Goal: Transaction & Acquisition: Obtain resource

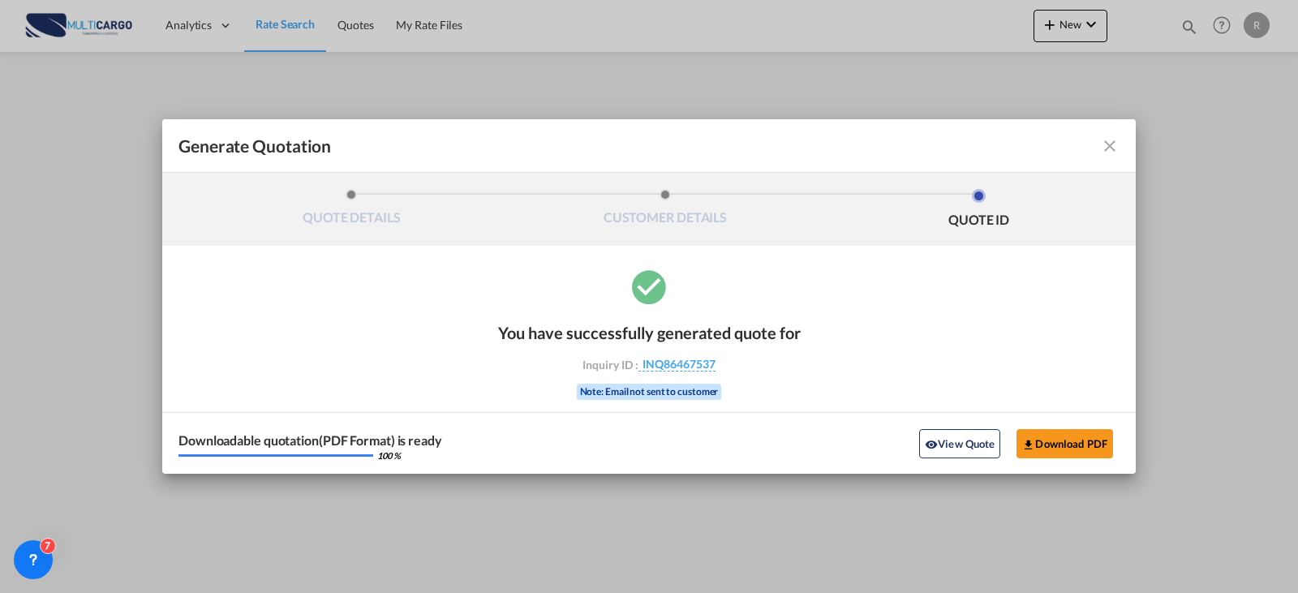
click at [1112, 148] on md-icon "icon-close fg-AAA8AD cursor m-0" at bounding box center [1109, 145] width 19 height 19
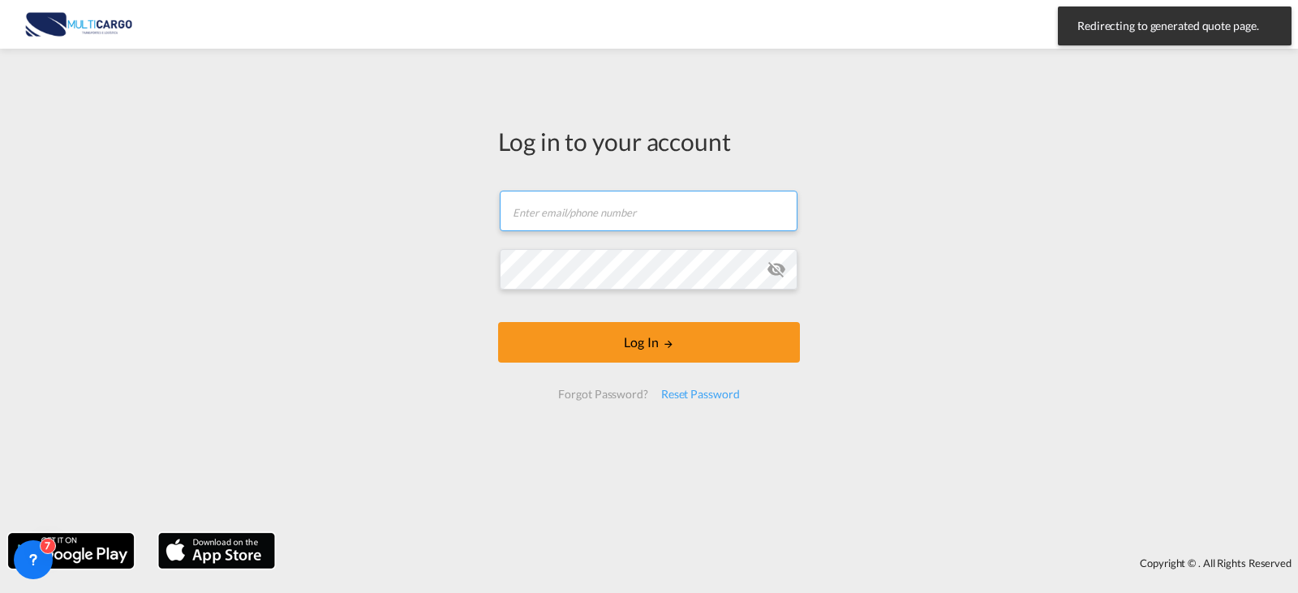
type input "[PERSON_NAME][EMAIL_ADDRESS][PERSON_NAME][DOMAIN_NAME]"
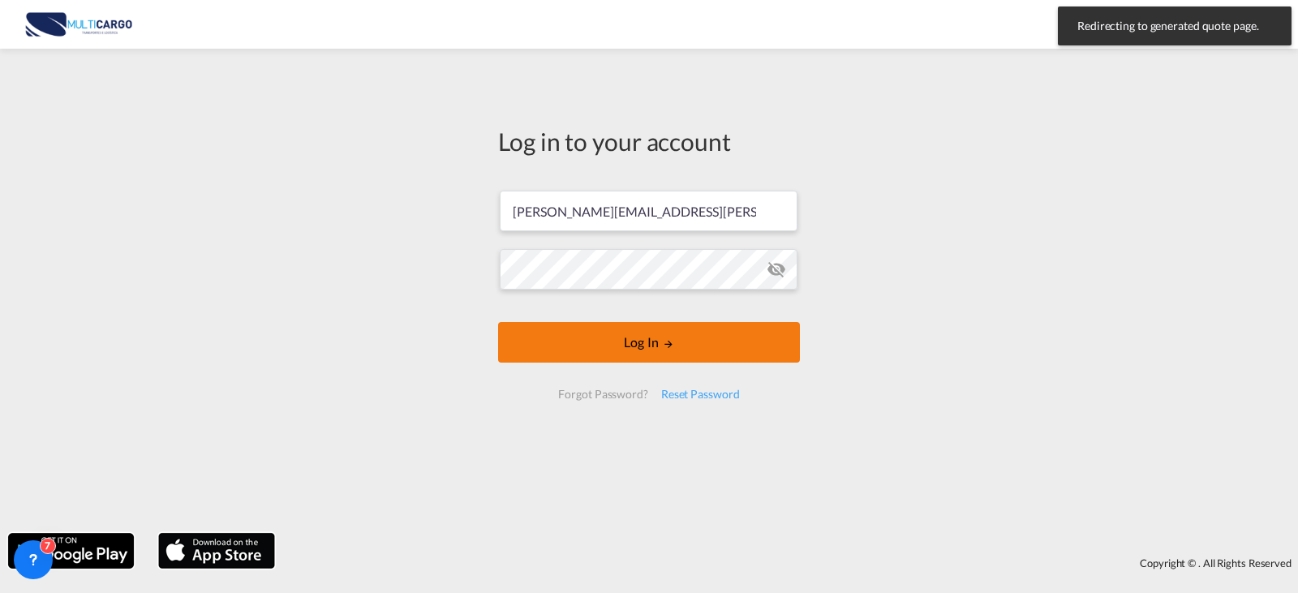
click at [682, 331] on button "Log In" at bounding box center [649, 342] width 302 height 41
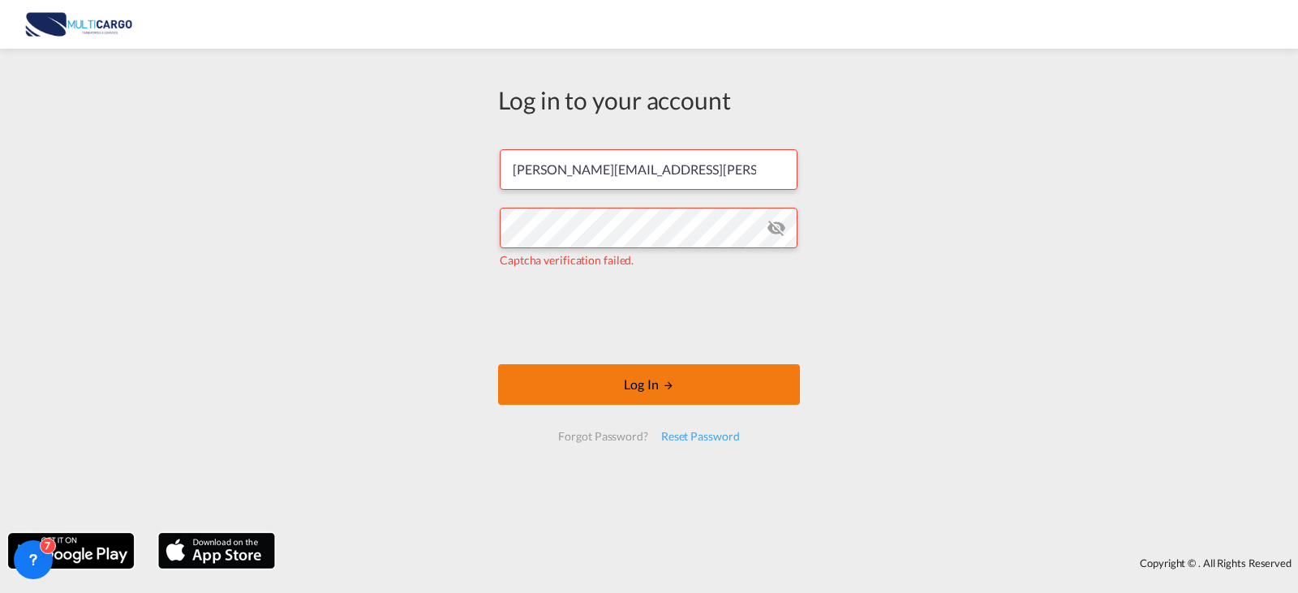
click at [592, 384] on button "Log In" at bounding box center [649, 384] width 302 height 41
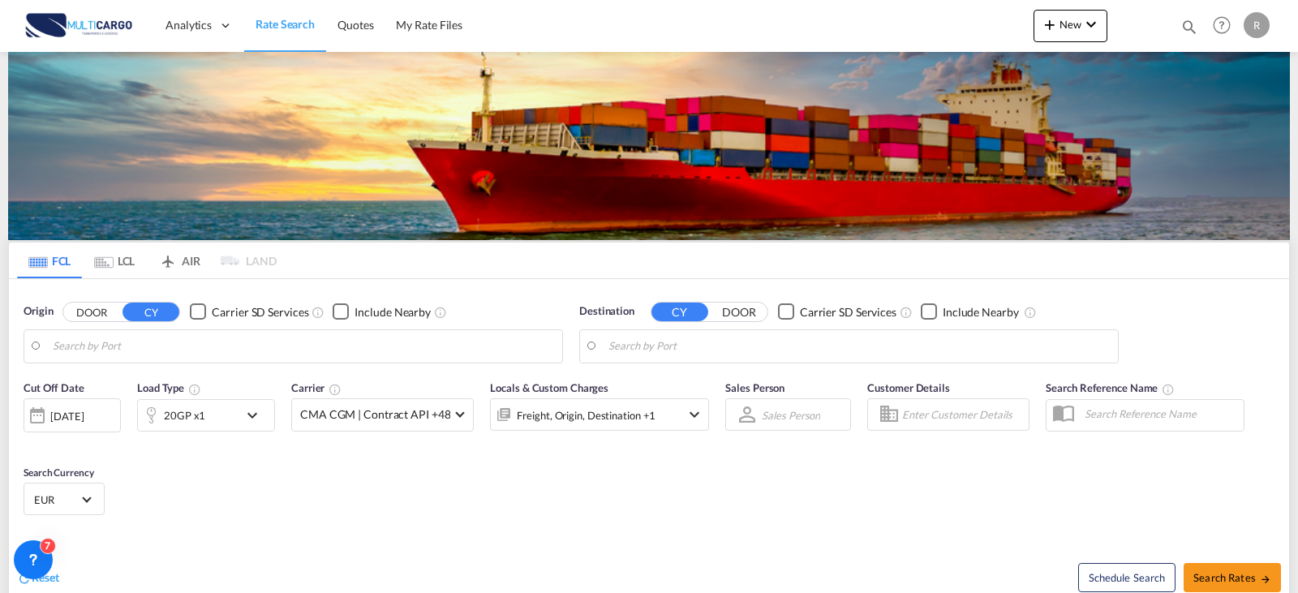
type input "Leixoes, PTLEI"
click at [661, 558] on div "Schedule Search Search Rates" at bounding box center [971, 569] width 636 height 62
click at [721, 342] on input "Altamira, MXATM" at bounding box center [858, 346] width 501 height 24
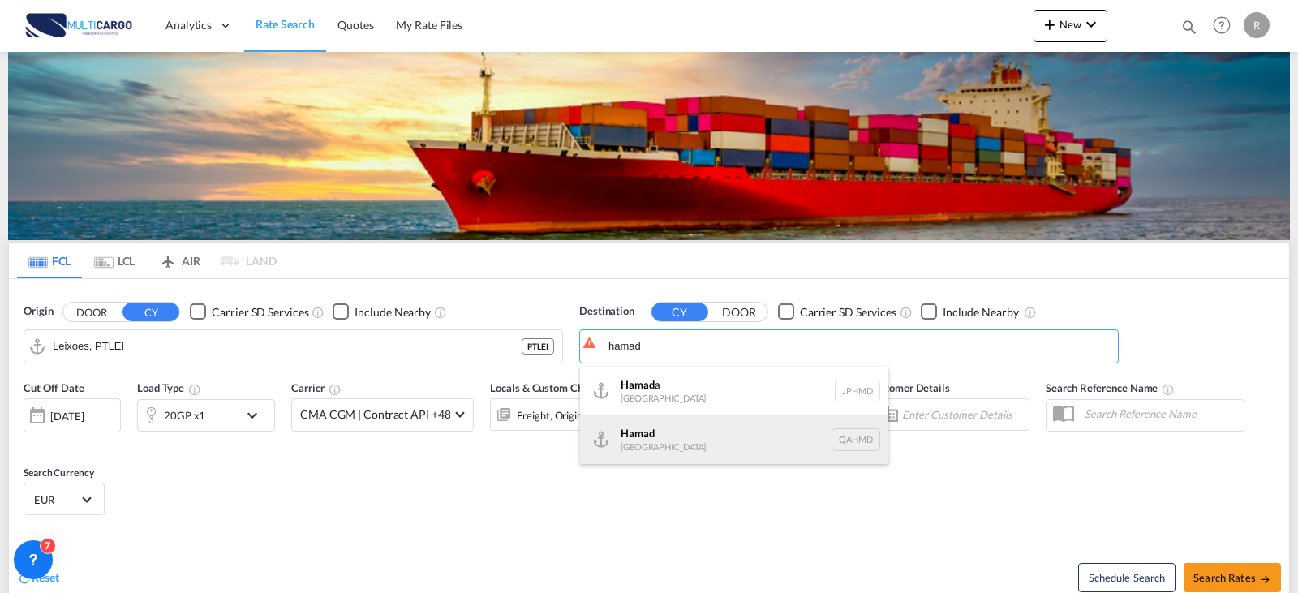
click at [721, 433] on div "Hamad [GEOGRAPHIC_DATA] QAHMD" at bounding box center [734, 439] width 308 height 49
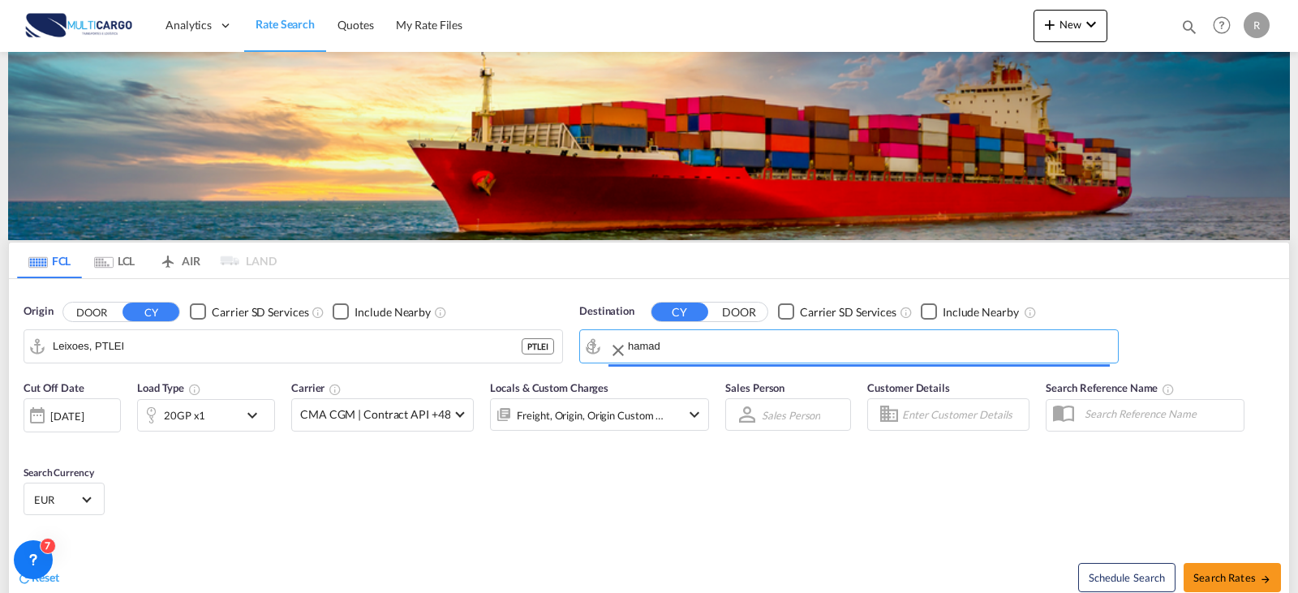
type input "Hamad, QAHMD"
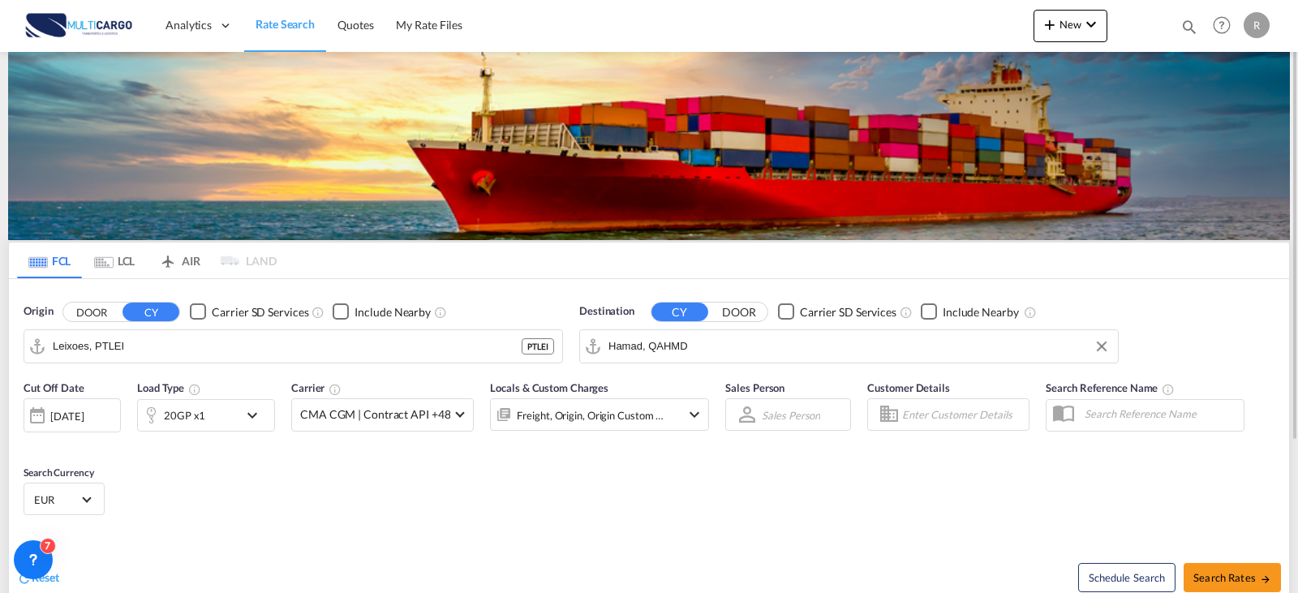
click at [239, 417] on div "20GP x1" at bounding box center [206, 415] width 138 height 32
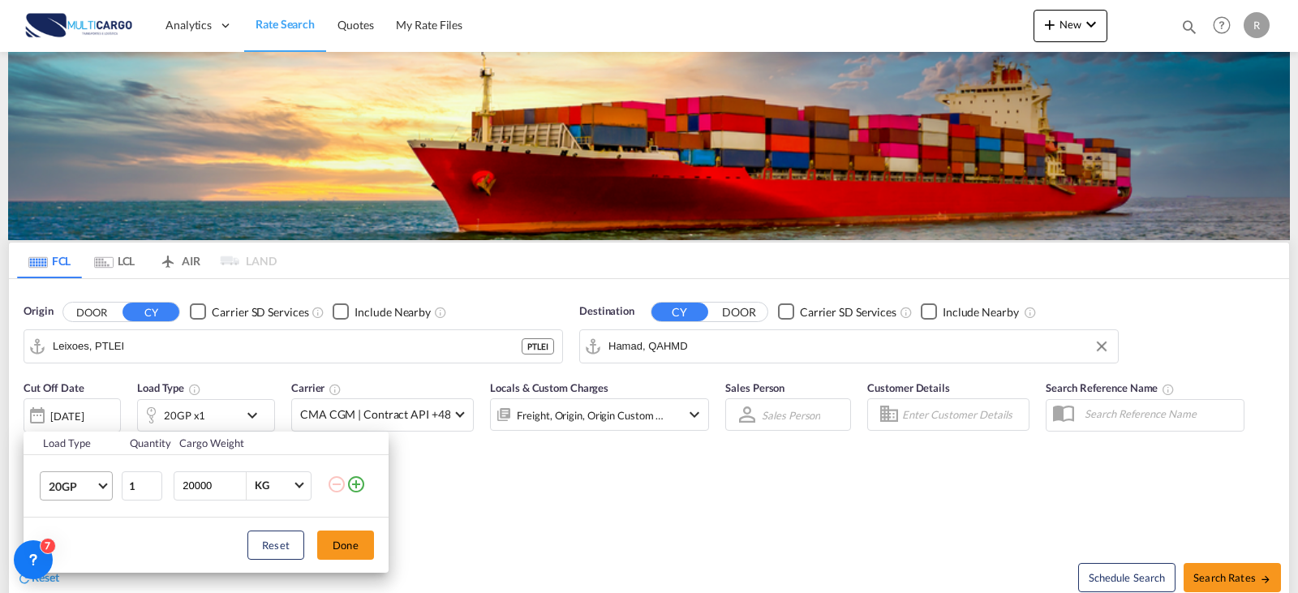
click at [91, 477] on md-select-value "20GP" at bounding box center [79, 486] width 65 height 28
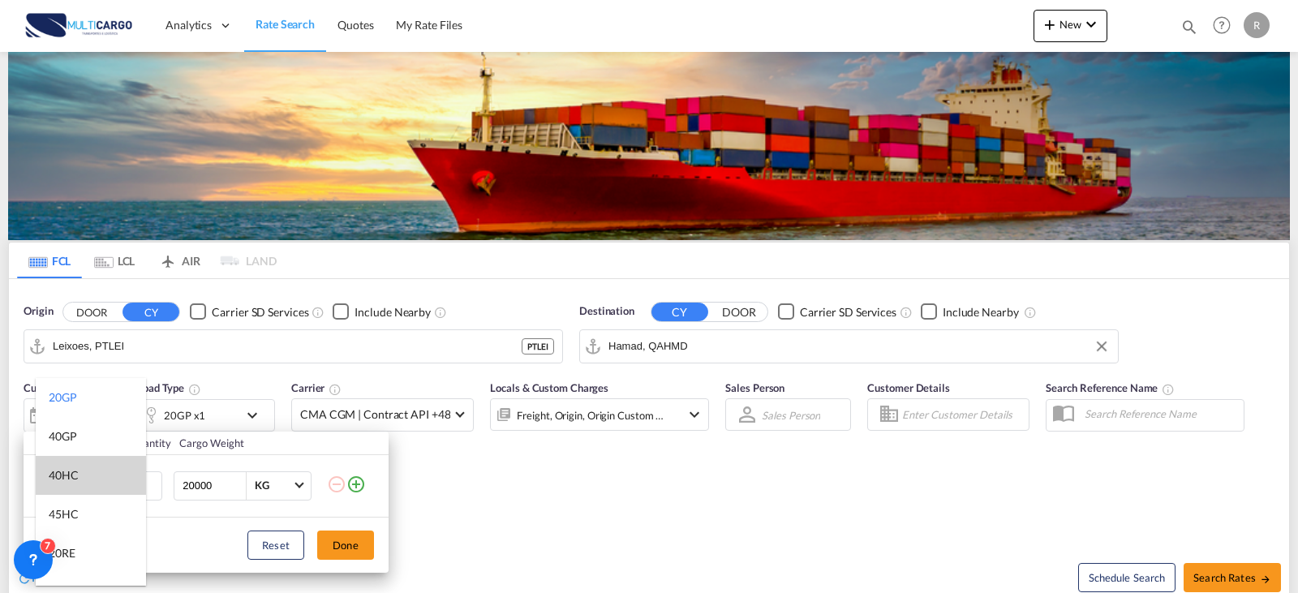
click at [81, 478] on md-option "40HC" at bounding box center [91, 475] width 110 height 39
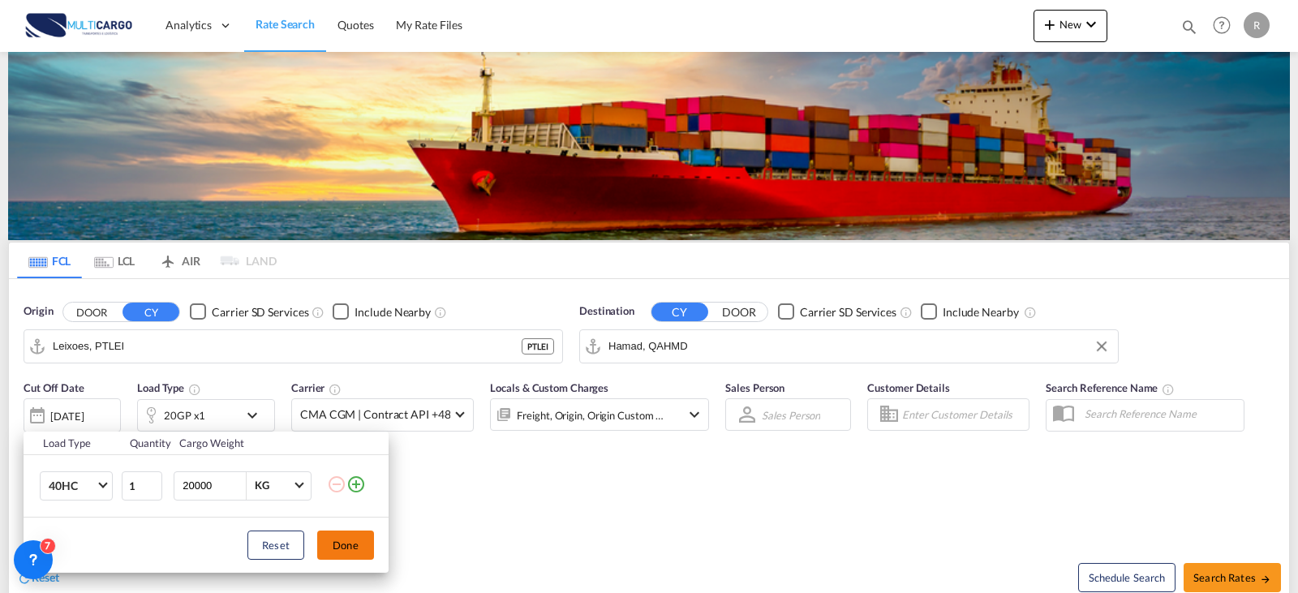
click at [346, 552] on button "Done" at bounding box center [345, 544] width 57 height 29
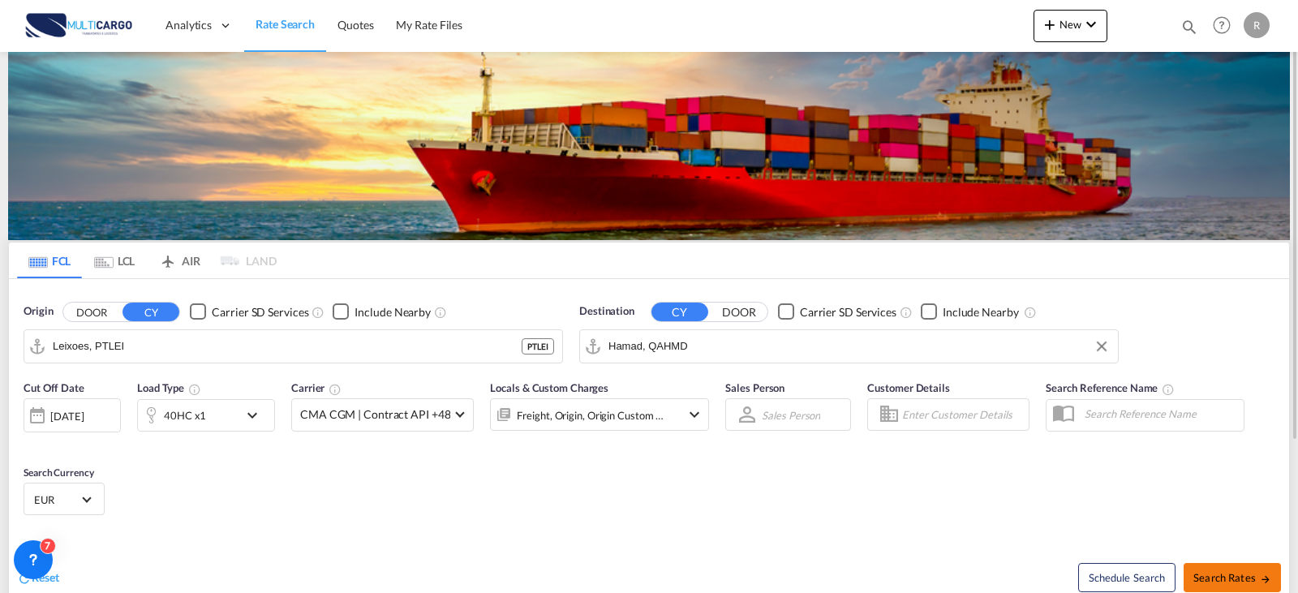
click at [1225, 580] on span "Search Rates" at bounding box center [1232, 577] width 78 height 13
type input "PTLEI to QAHMD / [DATE]"
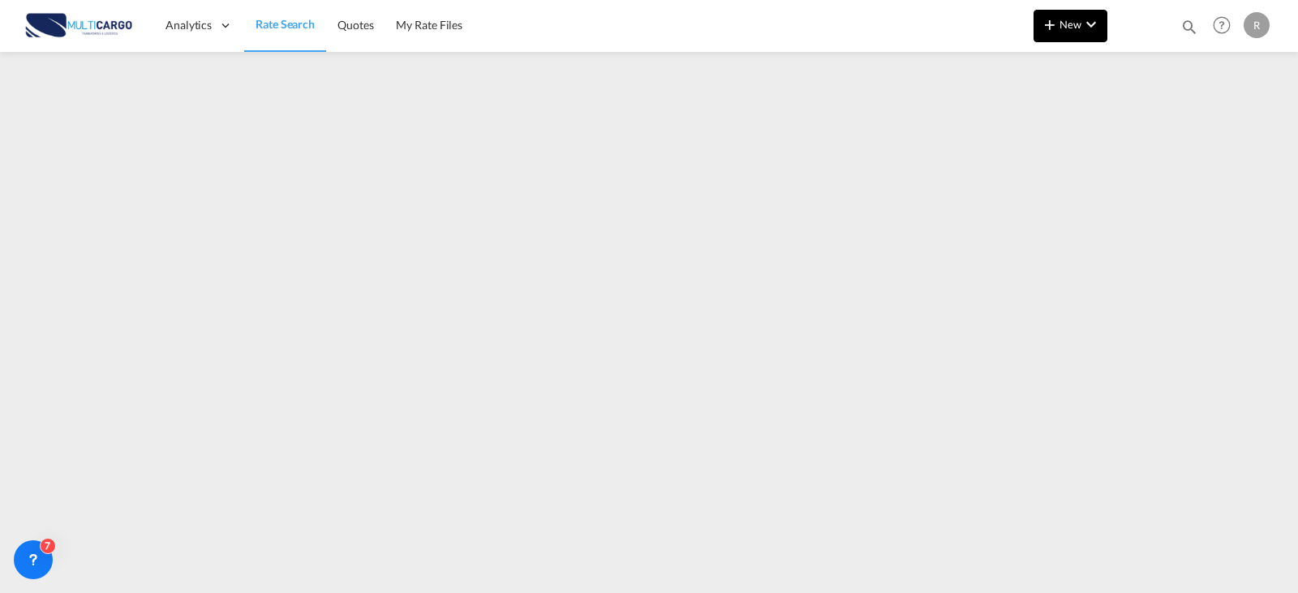
click at [1067, 31] on button "New" at bounding box center [1070, 26] width 74 height 32
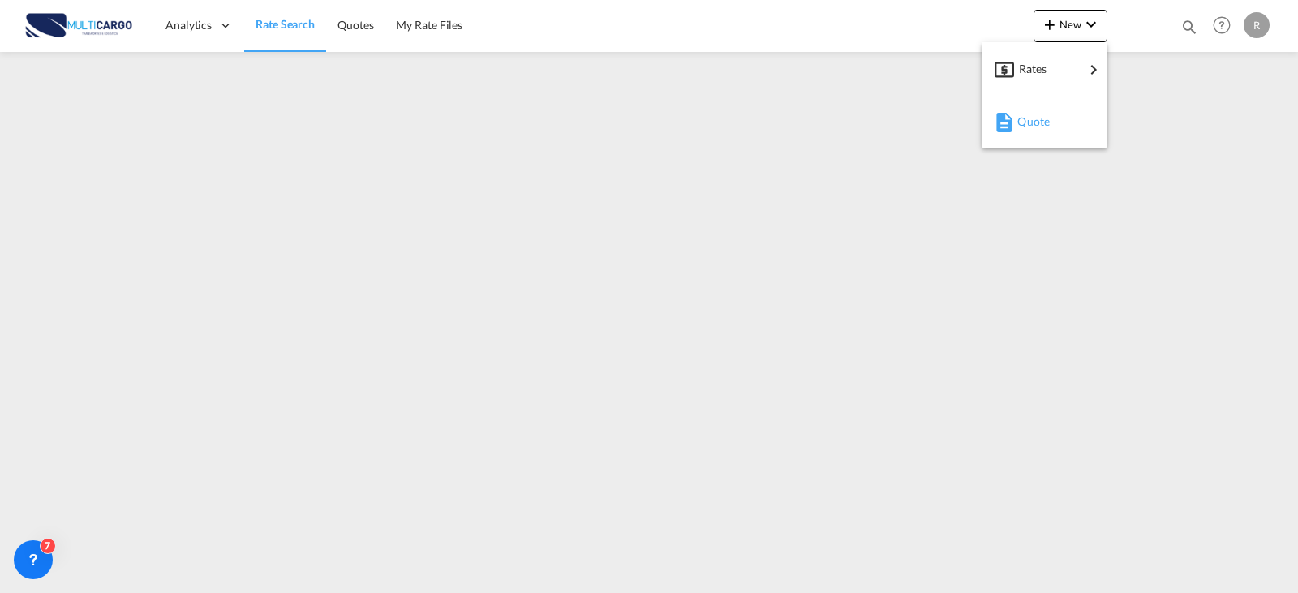
click at [1052, 132] on div "Quote" at bounding box center [1047, 121] width 60 height 41
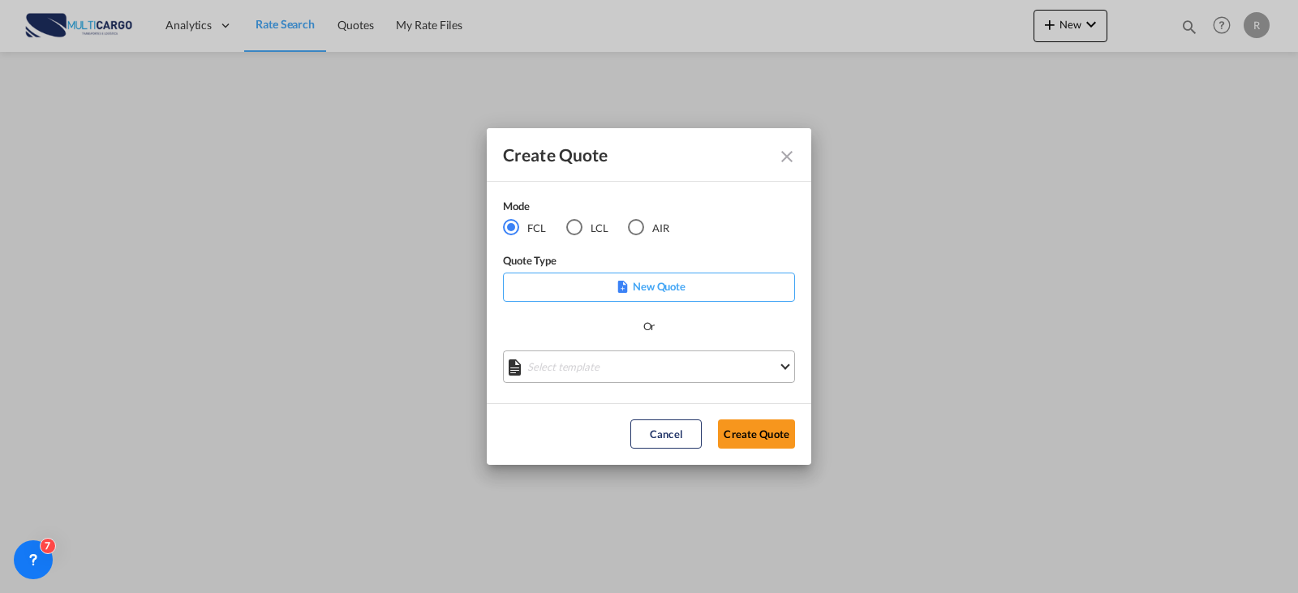
click at [656, 372] on md-select "Select template EXP EXW MERC.Nacional 09/2025 [PERSON_NAME] | [DATE] IMP DAP FC…" at bounding box center [649, 366] width 292 height 32
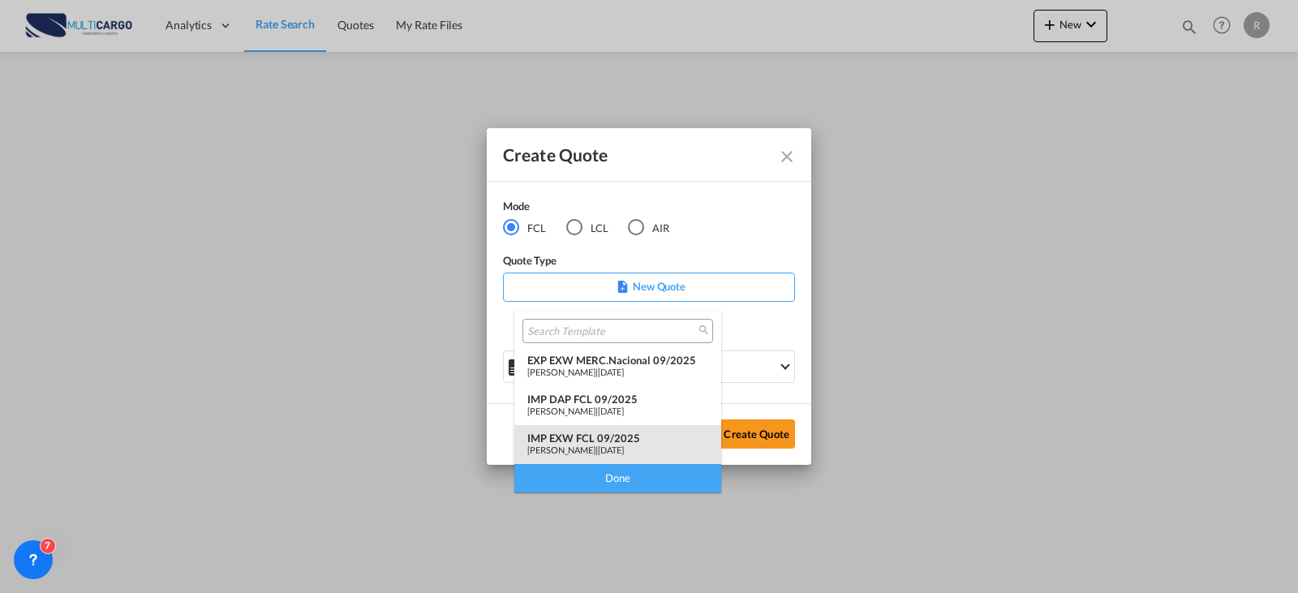
click at [636, 439] on div "IMP EXW FCL 09/2025" at bounding box center [617, 437] width 181 height 13
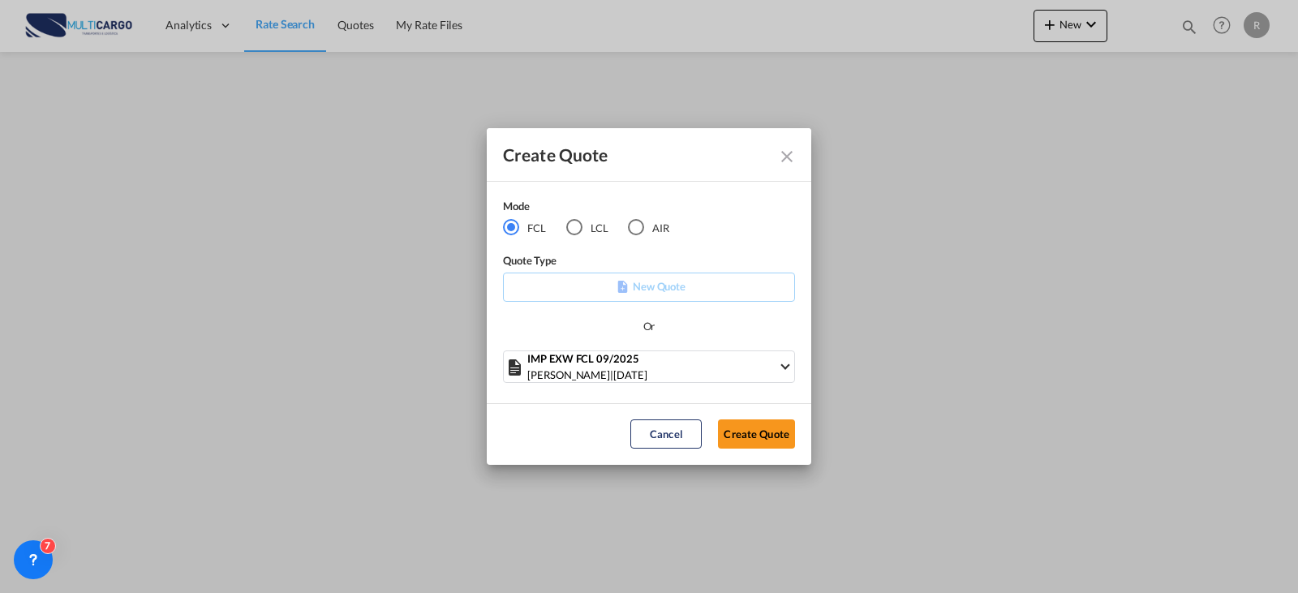
drag, startPoint x: 740, startPoint y: 432, endPoint x: 771, endPoint y: 449, distance: 35.5
click at [741, 432] on button "Create Quote" at bounding box center [756, 433] width 77 height 29
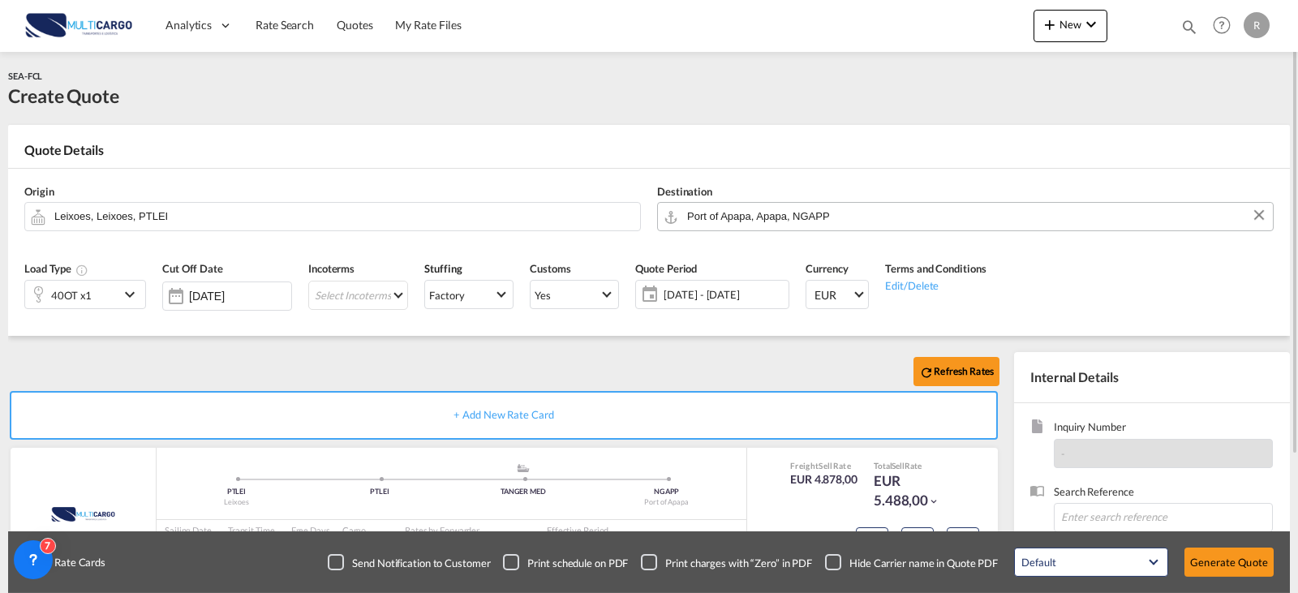
click at [775, 217] on input "Port of Apapa, Apapa, NGAPP" at bounding box center [975, 216] width 577 height 28
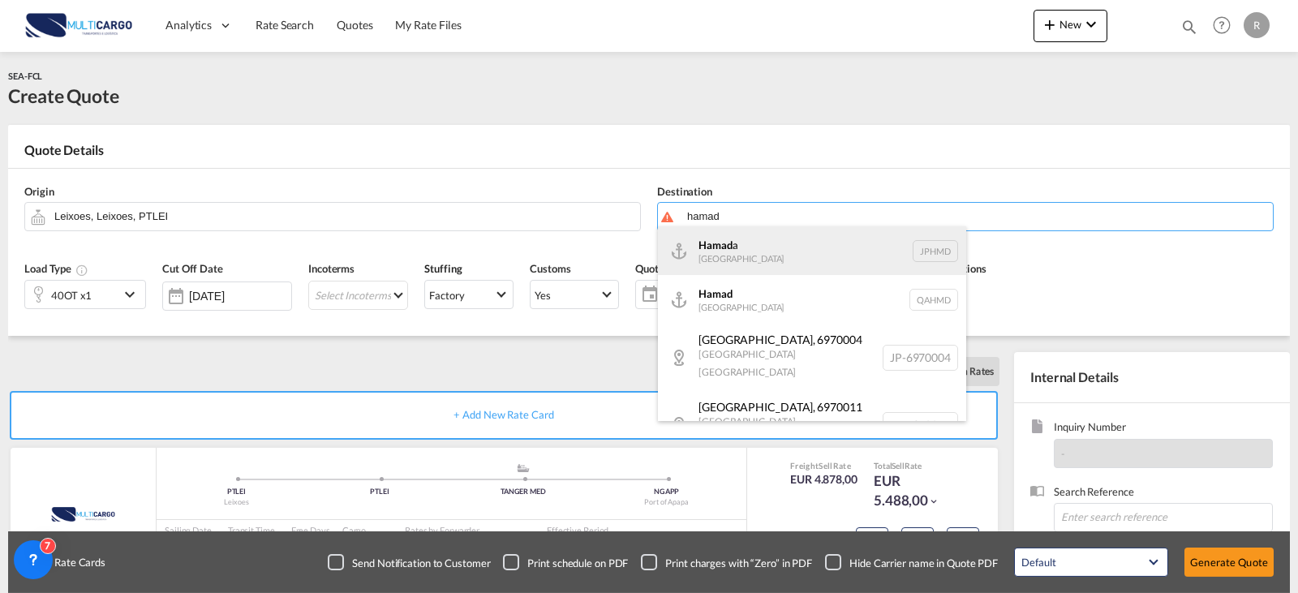
click at [723, 253] on div "Hamad a [GEOGRAPHIC_DATA] JPHMD" at bounding box center [812, 250] width 308 height 49
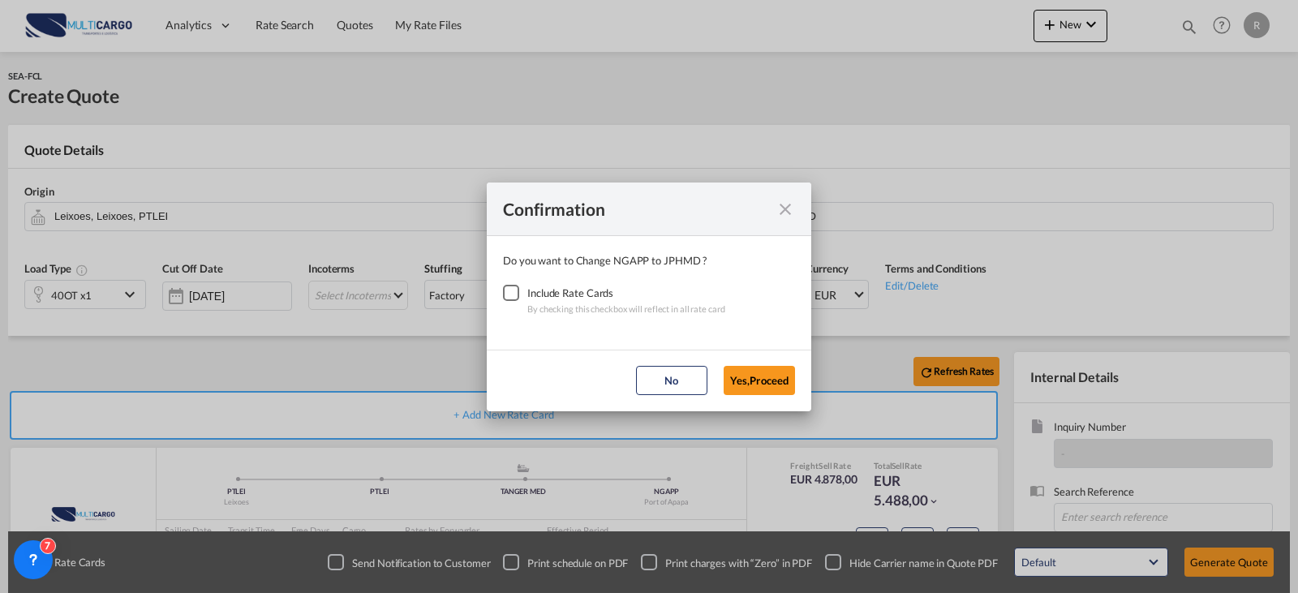
click at [777, 210] on md-icon "icon-close fg-AAA8AD cursor" at bounding box center [784, 209] width 19 height 19
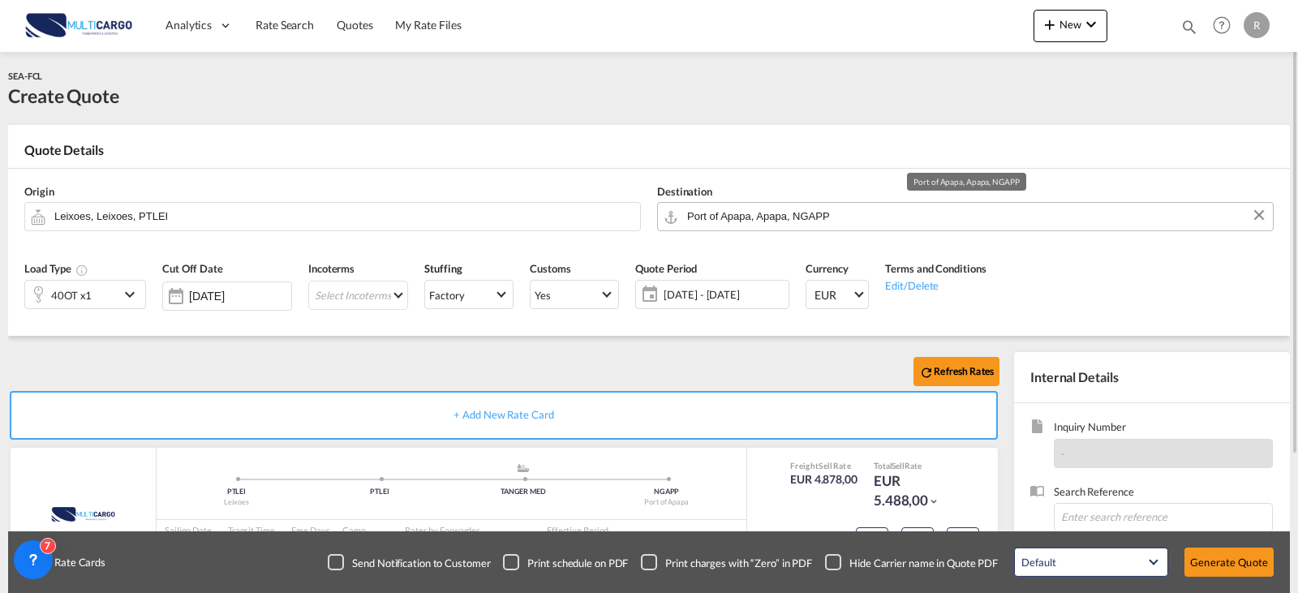
click at [818, 226] on input "Port of Apapa, Apapa, NGAPP" at bounding box center [975, 216] width 577 height 28
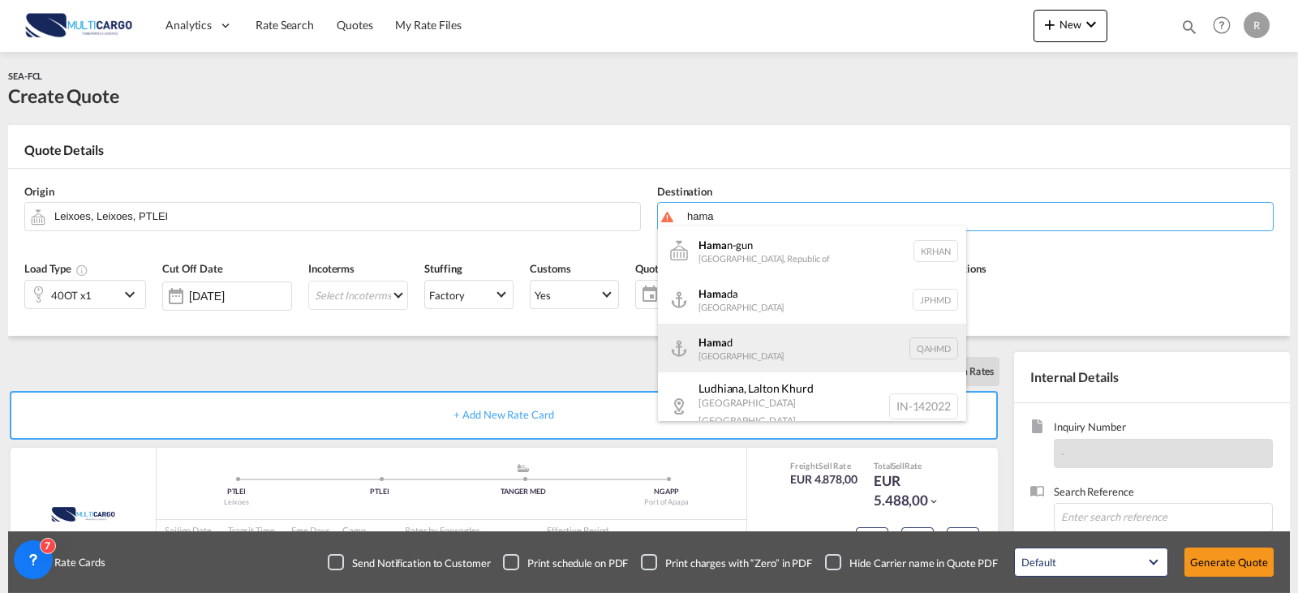
click at [861, 349] on div "Hama d [GEOGRAPHIC_DATA] QAHMD" at bounding box center [812, 348] width 308 height 49
type input "Hamad, QAHMD"
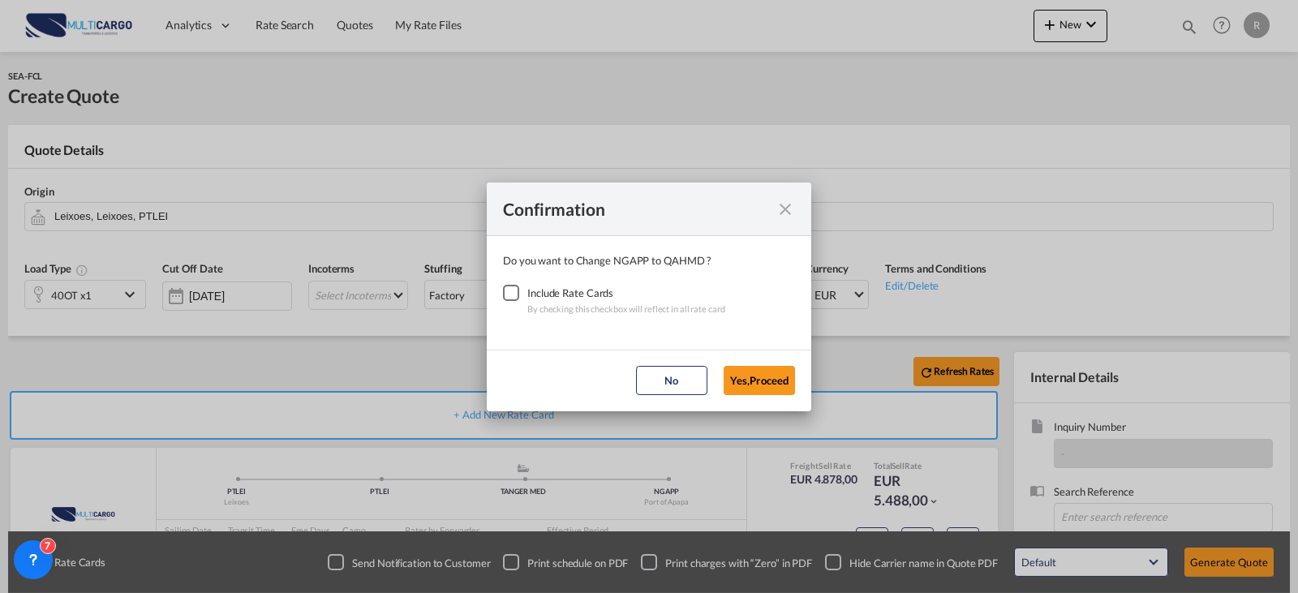
drag, startPoint x: 505, startPoint y: 294, endPoint x: 607, endPoint y: 328, distance: 106.7
click at [506, 294] on div "Checkbox No Ink" at bounding box center [511, 293] width 16 height 16
click at [758, 377] on button "Yes,Proceed" at bounding box center [758, 380] width 71 height 29
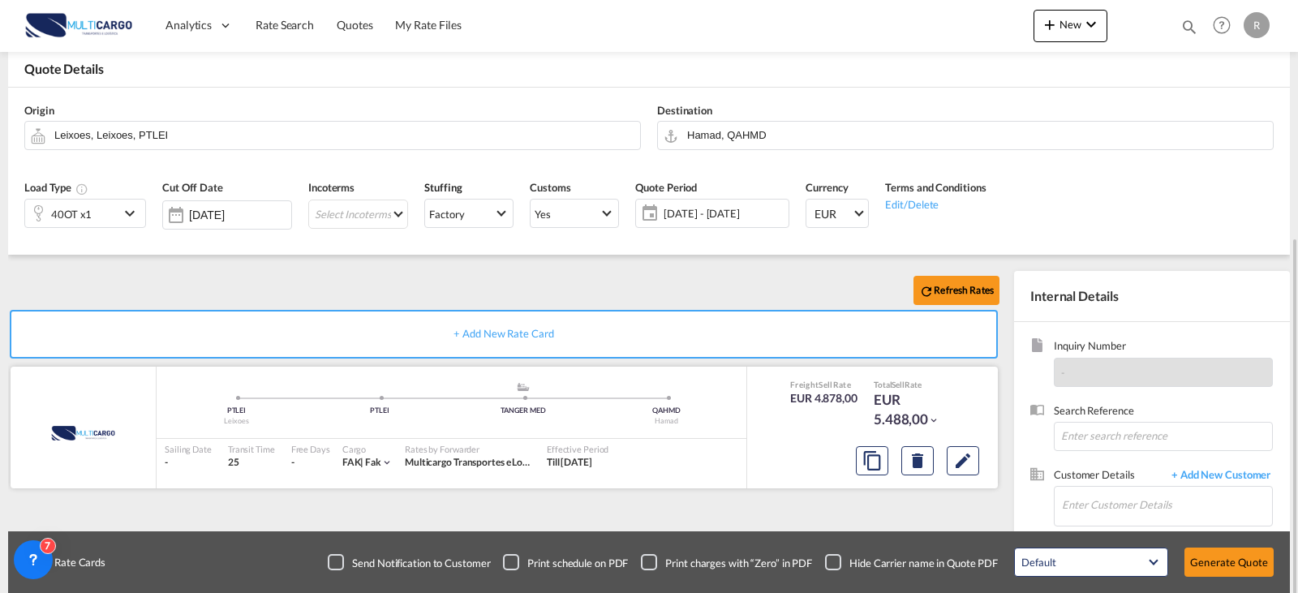
scroll to position [180, 0]
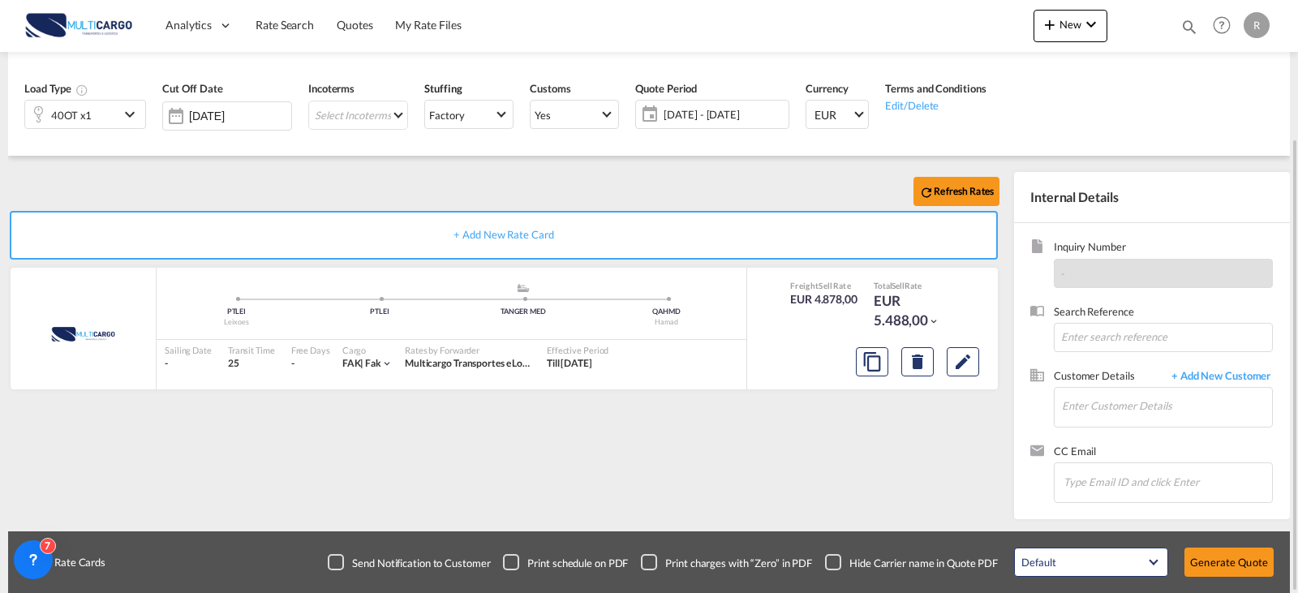
click at [100, 116] on div "40OT x1" at bounding box center [72, 115] width 94 height 28
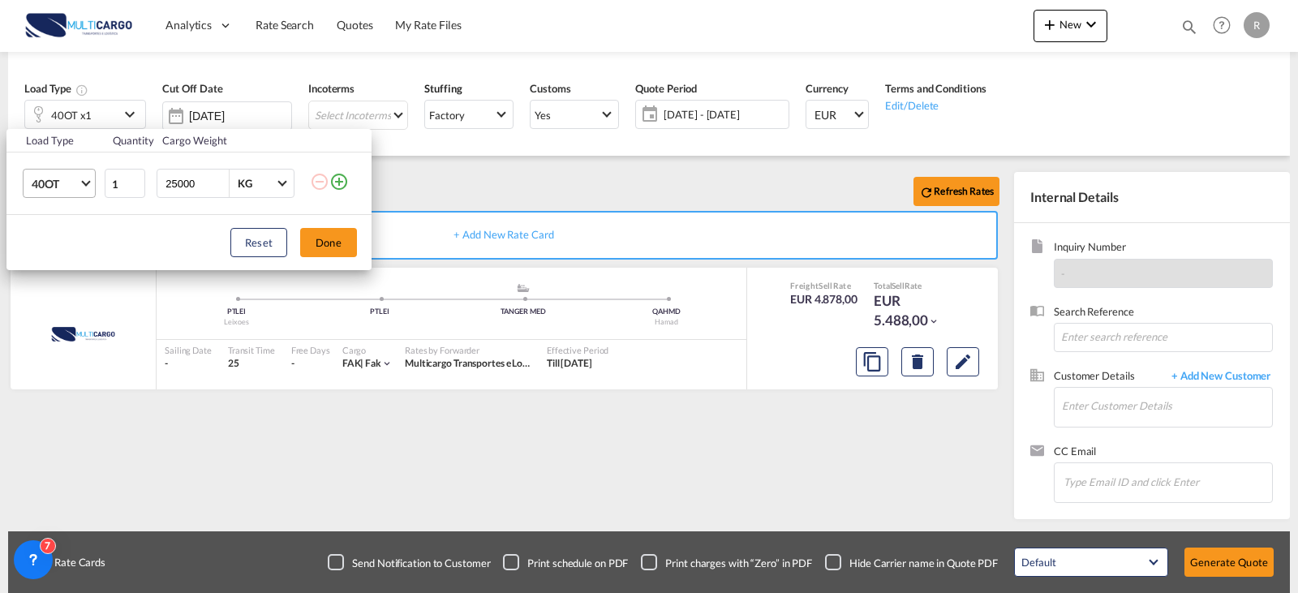
click at [85, 185] on span "Choose: \a40OT" at bounding box center [85, 182] width 9 height 9
click at [71, 170] on md-option "40HC" at bounding box center [74, 177] width 110 height 39
click at [308, 241] on button "Done" at bounding box center [328, 242] width 57 height 29
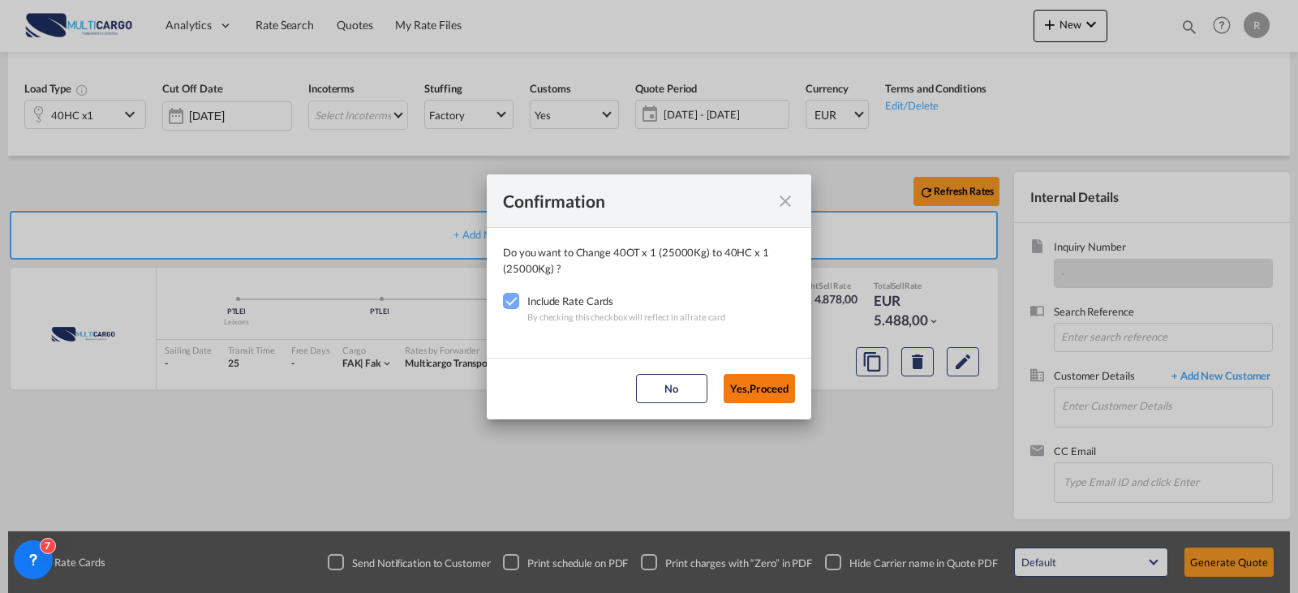
click at [792, 391] on button "Yes,Proceed" at bounding box center [758, 388] width 71 height 29
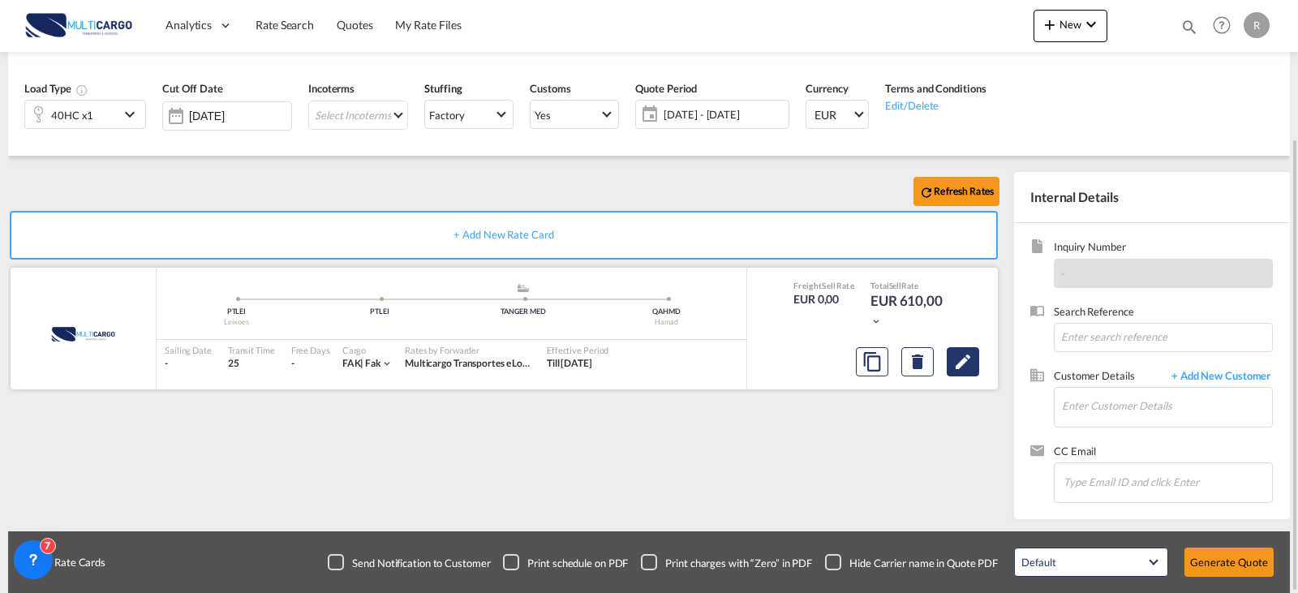
click at [969, 365] on md-icon "Edit" at bounding box center [962, 361] width 19 height 19
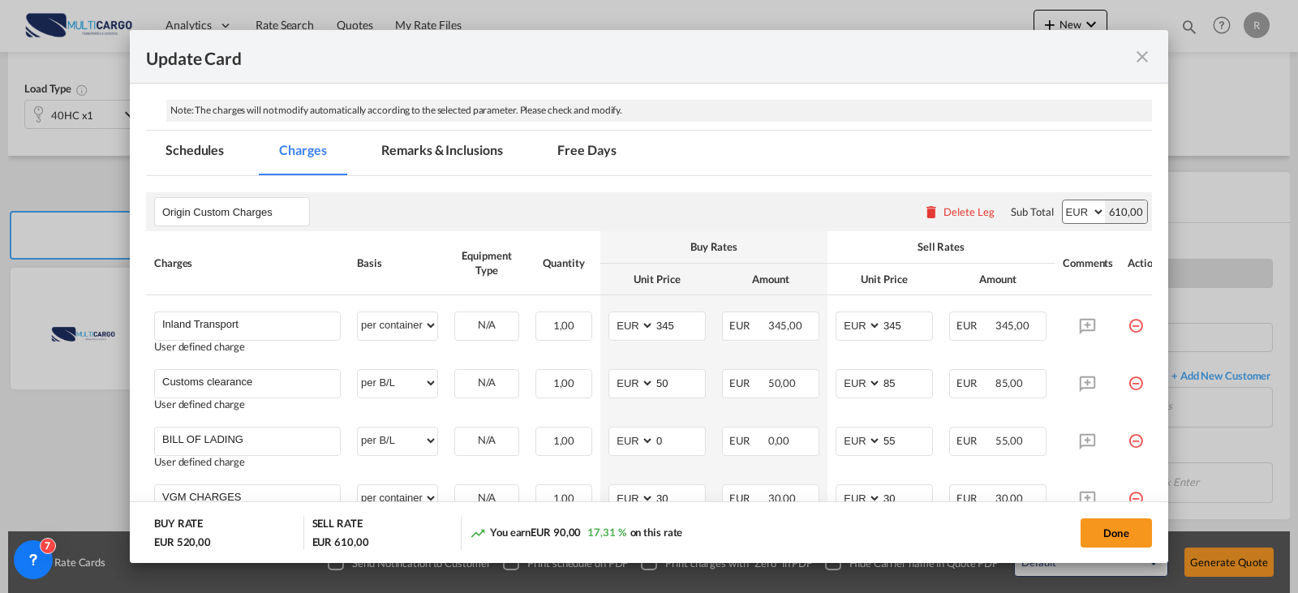
scroll to position [521, 0]
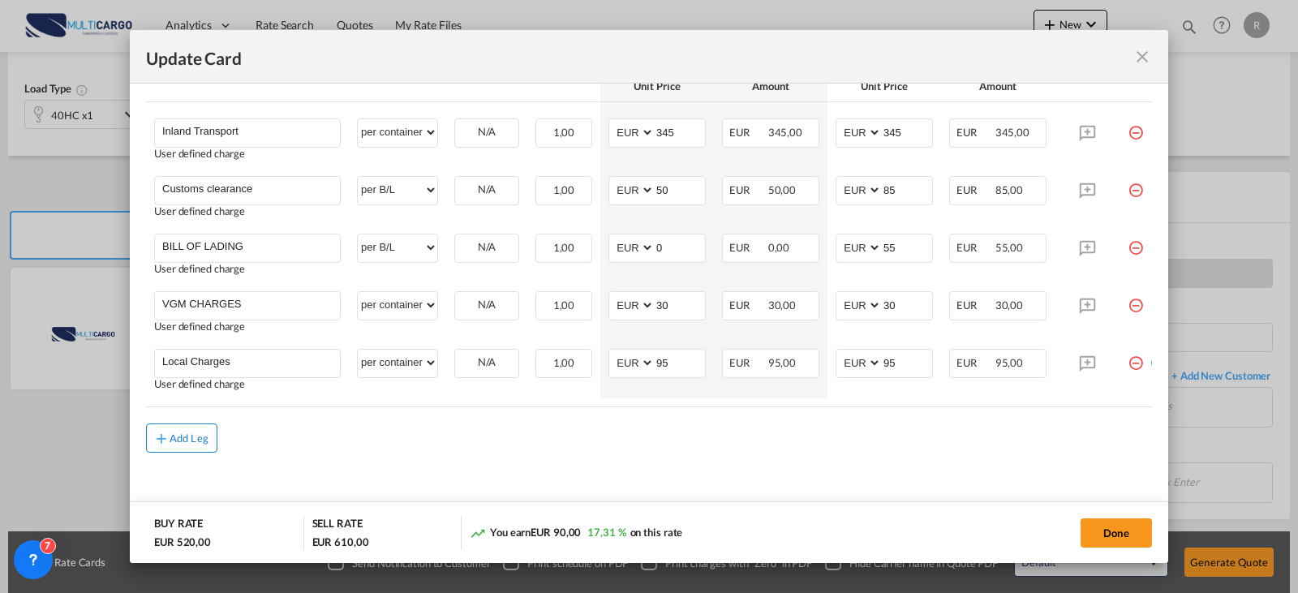
click at [183, 424] on button "Add Leg" at bounding box center [181, 437] width 71 height 29
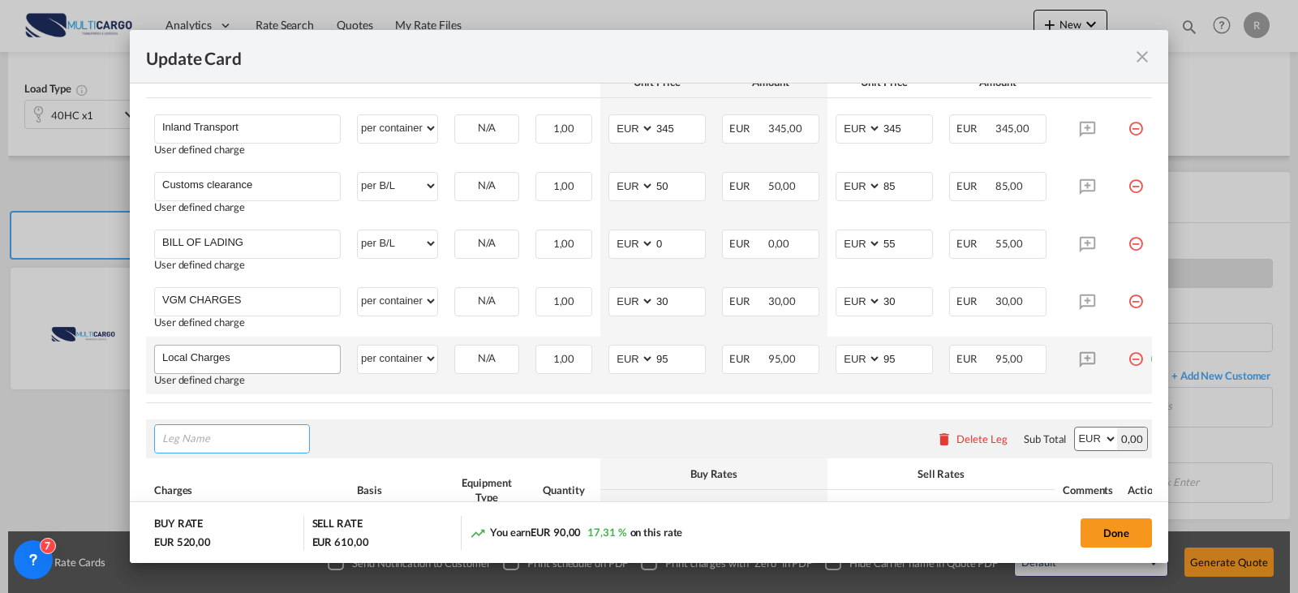
type input "r"
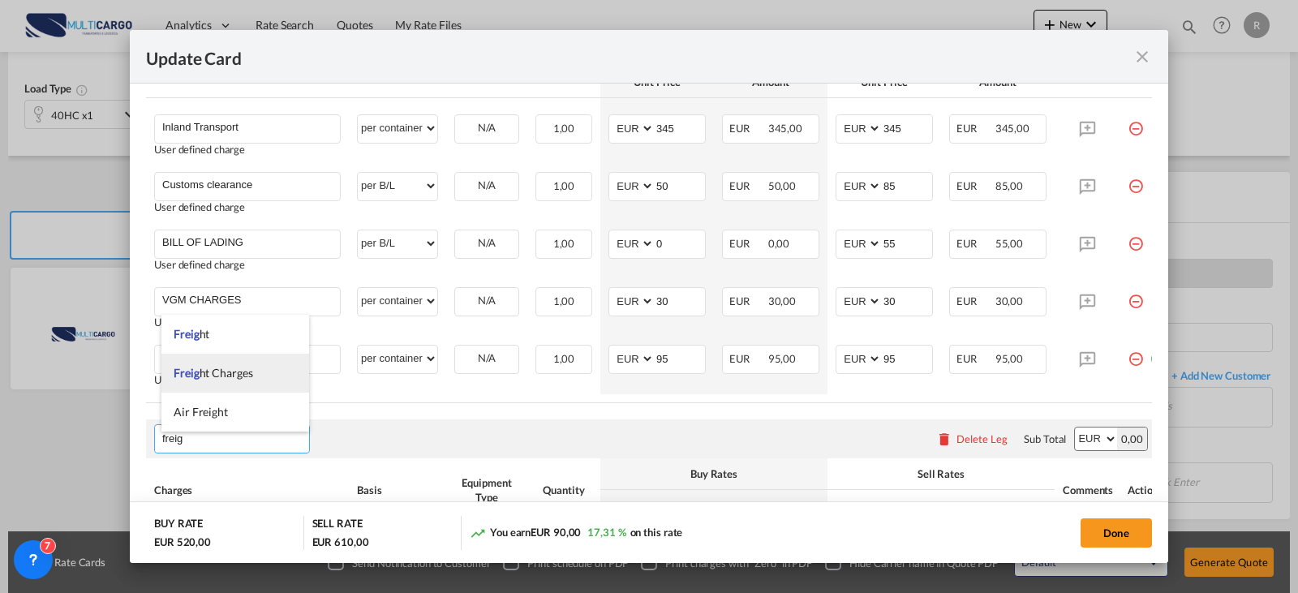
click at [221, 380] on li "Freig ht Charges" at bounding box center [235, 373] width 148 height 39
type input "Freight Charges"
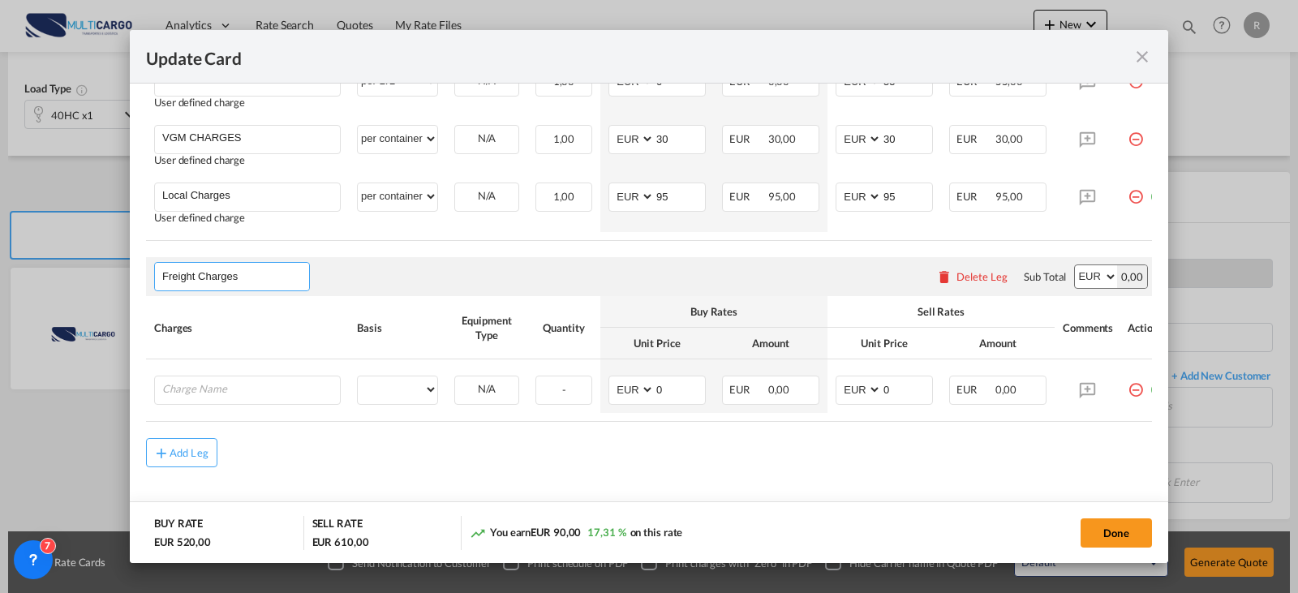
scroll to position [710, 0]
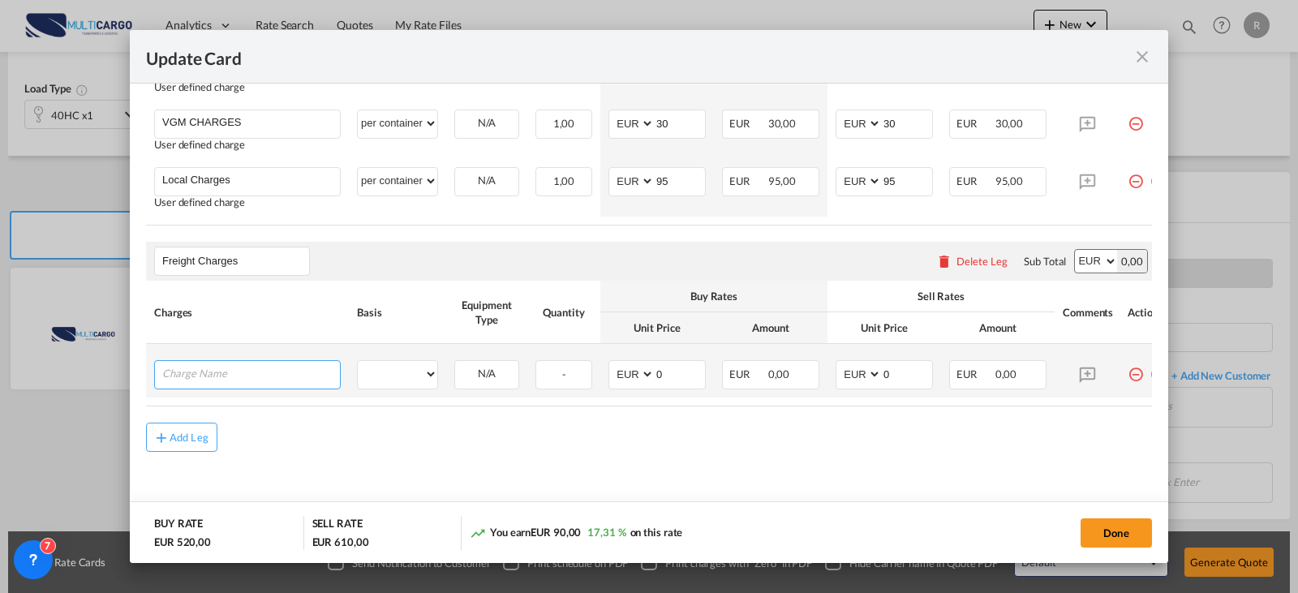
click at [277, 363] on input "Charge Name" at bounding box center [251, 373] width 178 height 24
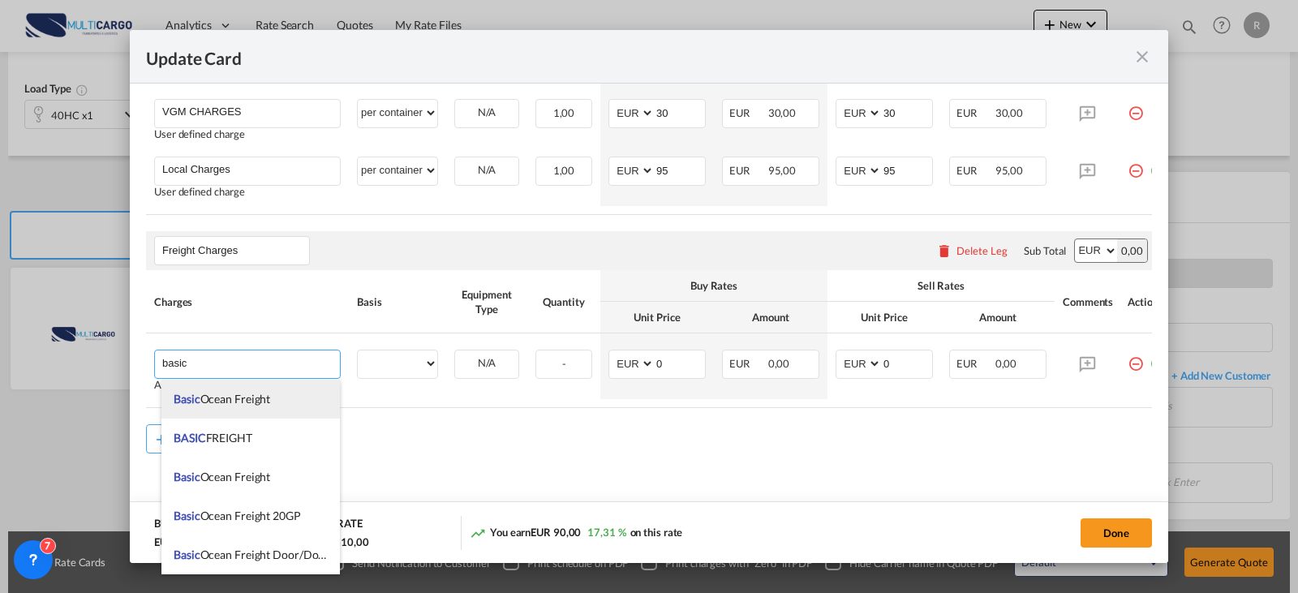
click at [280, 396] on li "Basic Ocean Freight" at bounding box center [250, 399] width 178 height 39
type input "Basic Ocean Freight"
select select "per equipment"
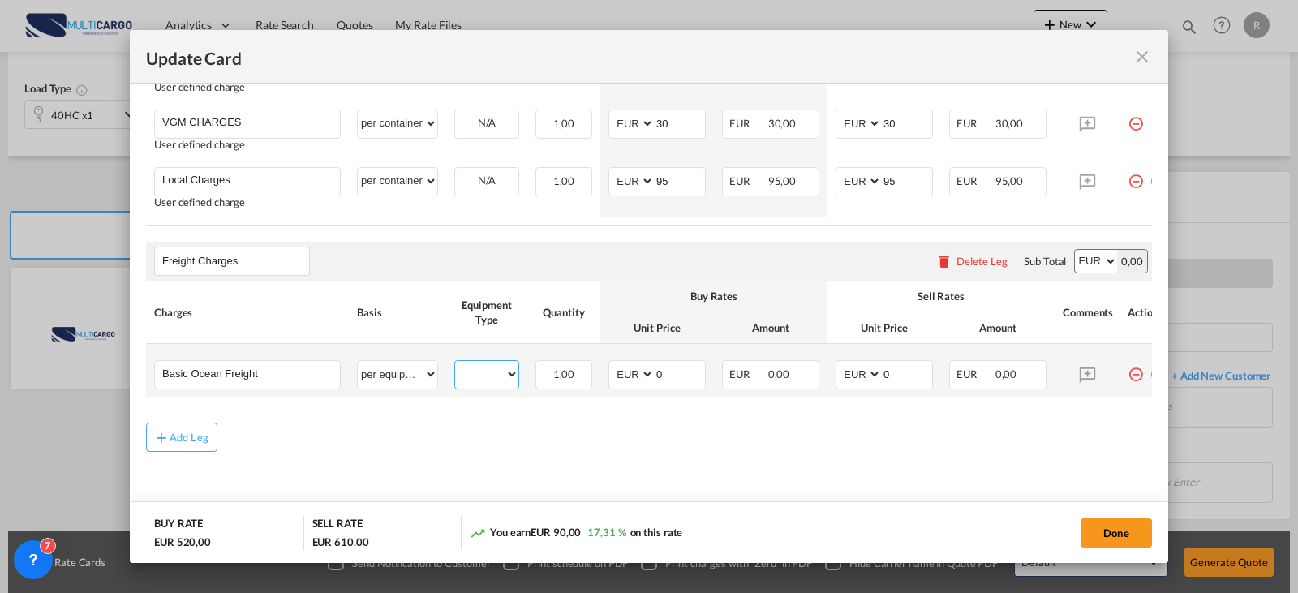
click at [487, 376] on select "40HC" at bounding box center [486, 374] width 63 height 22
select select "40HC"
click at [455, 363] on select "40HC" at bounding box center [486, 374] width 63 height 22
click at [659, 376] on input "0" at bounding box center [680, 373] width 50 height 24
drag, startPoint x: 646, startPoint y: 371, endPoint x: 638, endPoint y: 363, distance: 10.3
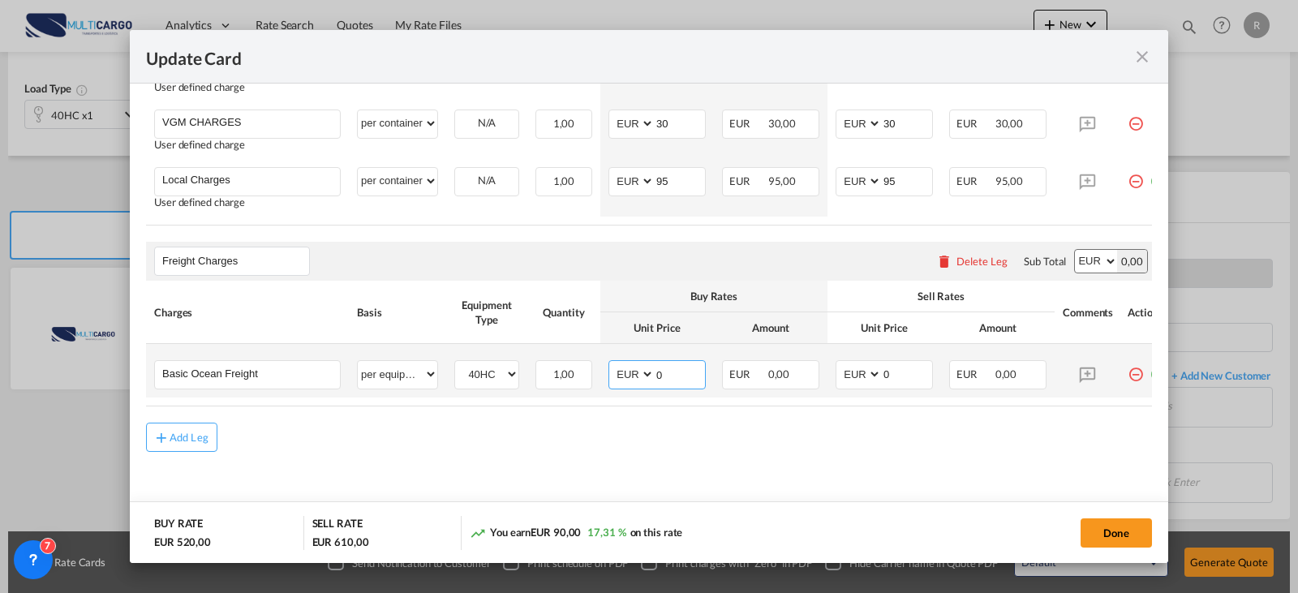
click at [646, 371] on select "AED AFN ALL AMD ANG AOA ARS AUD AWG AZN BAM BBD BDT BGN BHD BIF BMD BND [PERSON…" at bounding box center [633, 374] width 42 height 22
select select "string:USD"
click at [612, 363] on select "AED AFN ALL AMD ANG AOA ARS AUD AWG AZN BAM BBD BDT BGN BHD BIF BMD BND [PERSON…" at bounding box center [633, 374] width 42 height 22
type input "1240"
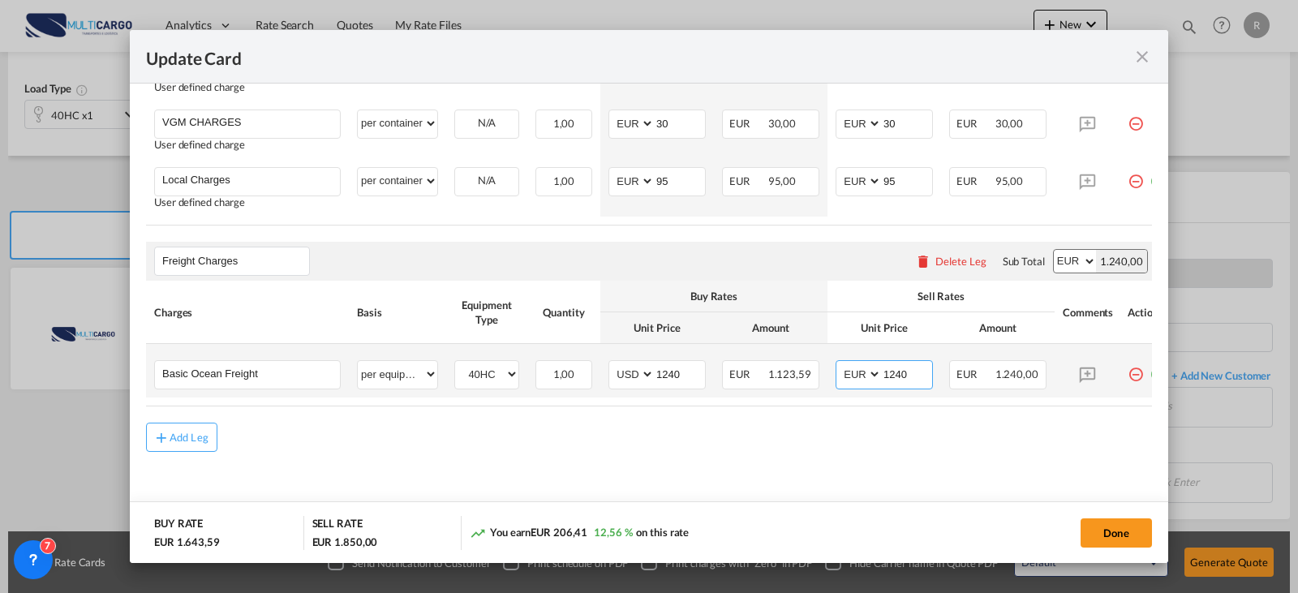
click at [864, 376] on select "AED AFN ALL AMD ANG AOA ARS AUD AWG AZN BAM BBD BDT BGN BHD BIF BMD BND [PERSON…" at bounding box center [860, 374] width 42 height 22
select select "string:USD"
click at [839, 363] on select "AED AFN ALL AMD ANG AOA ARS AUD AWG AZN BAM BBD BDT BGN BHD BIF BMD BND [PERSON…" at bounding box center [860, 374] width 42 height 22
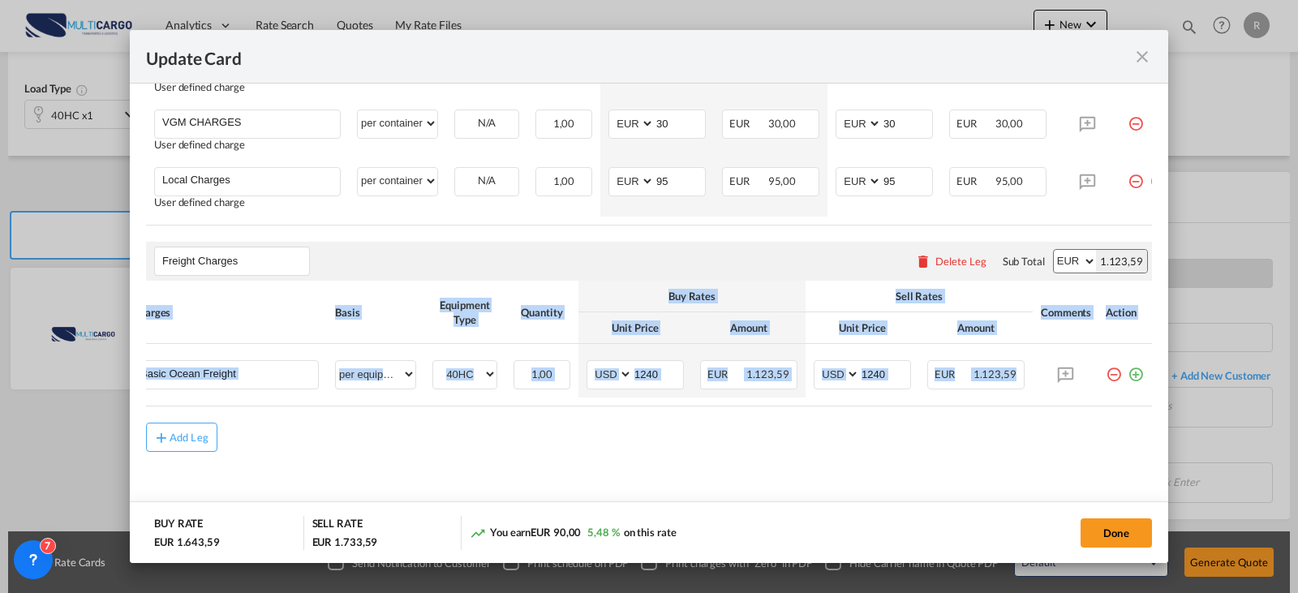
drag, startPoint x: 1095, startPoint y: 401, endPoint x: 1170, endPoint y: 404, distance: 75.5
click at [1170, 404] on div "Update Card Port of Origin PTLEI Origin Haulage Select Origin Haulage rail road…" at bounding box center [649, 296] width 1298 height 593
drag, startPoint x: 1119, startPoint y: 371, endPoint x: 992, endPoint y: 384, distance: 128.0
click at [1127, 371] on md-icon "icon-plus-circle-outline green-400-fg" at bounding box center [1135, 368] width 16 height 16
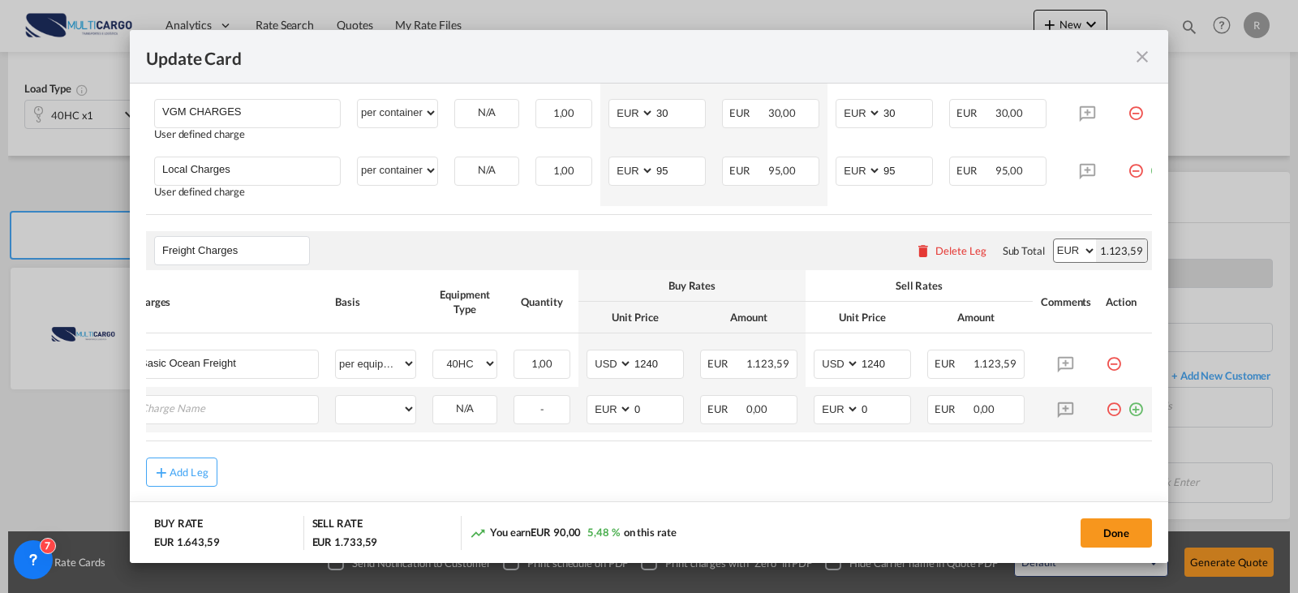
scroll to position [0, 16]
type input "T"
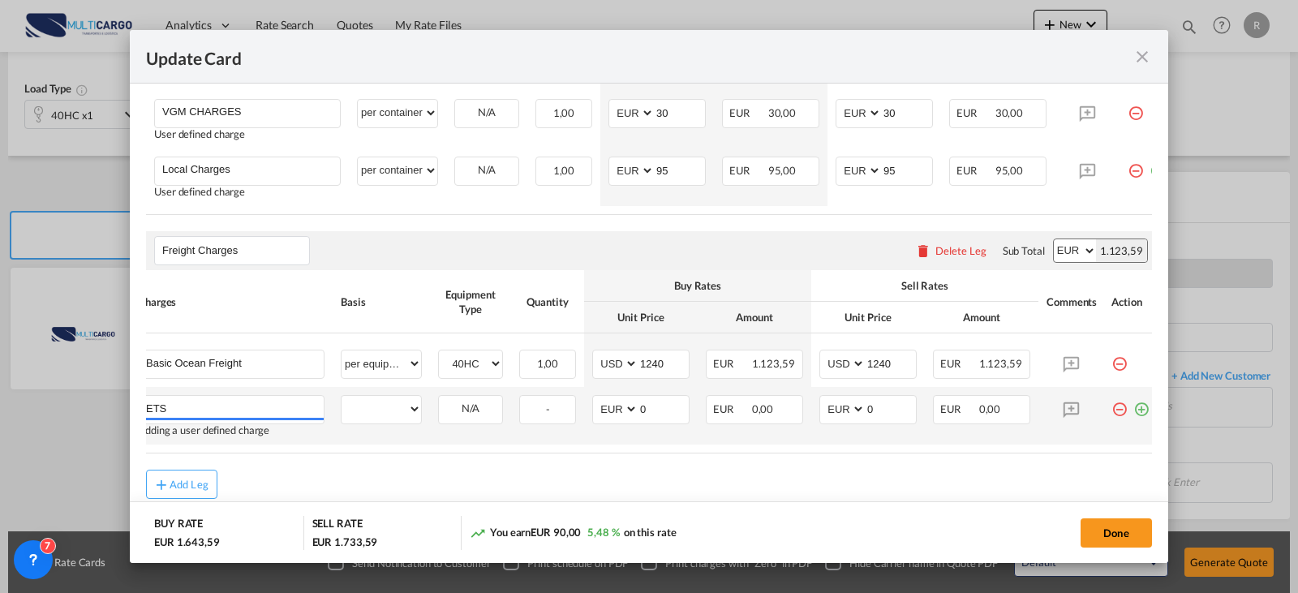
type input "ETS"
click at [365, 418] on select "per equipment per container per B/L per shipping bill per shipment % on freight…" at bounding box center [380, 409] width 79 height 26
select select "per container"
click at [341, 402] on select "per equipment per container per B/L per shipping bill per shipment % on freight…" at bounding box center [380, 409] width 79 height 26
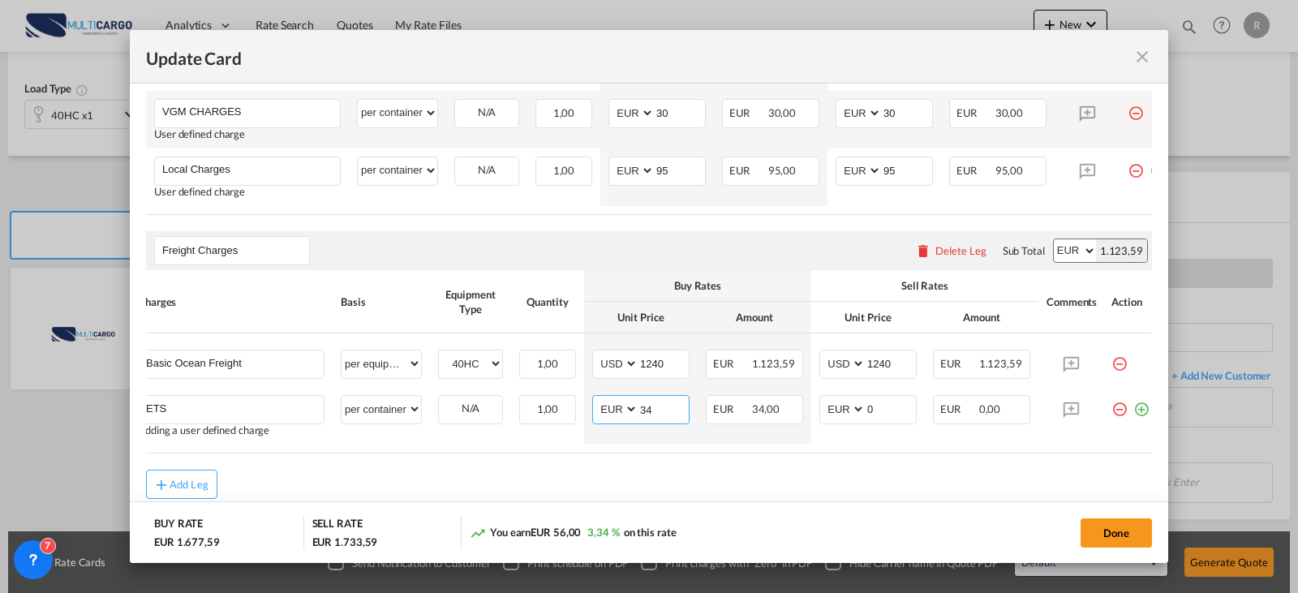
type input "34"
type input "2"
type input "34"
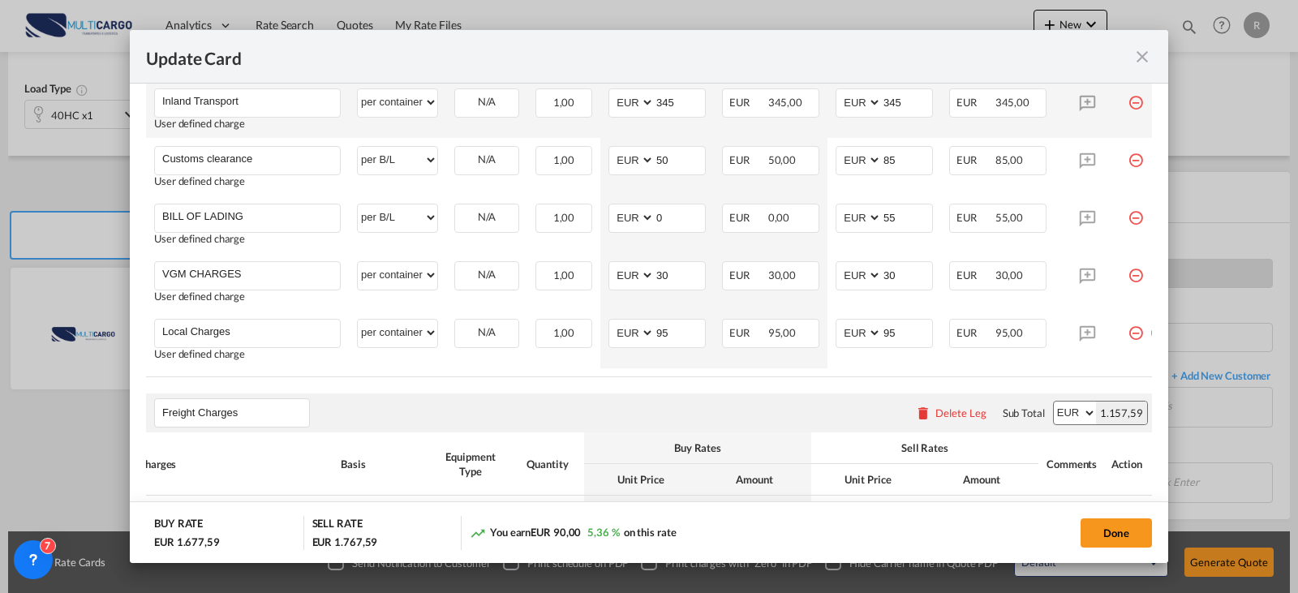
scroll to position [466, 0]
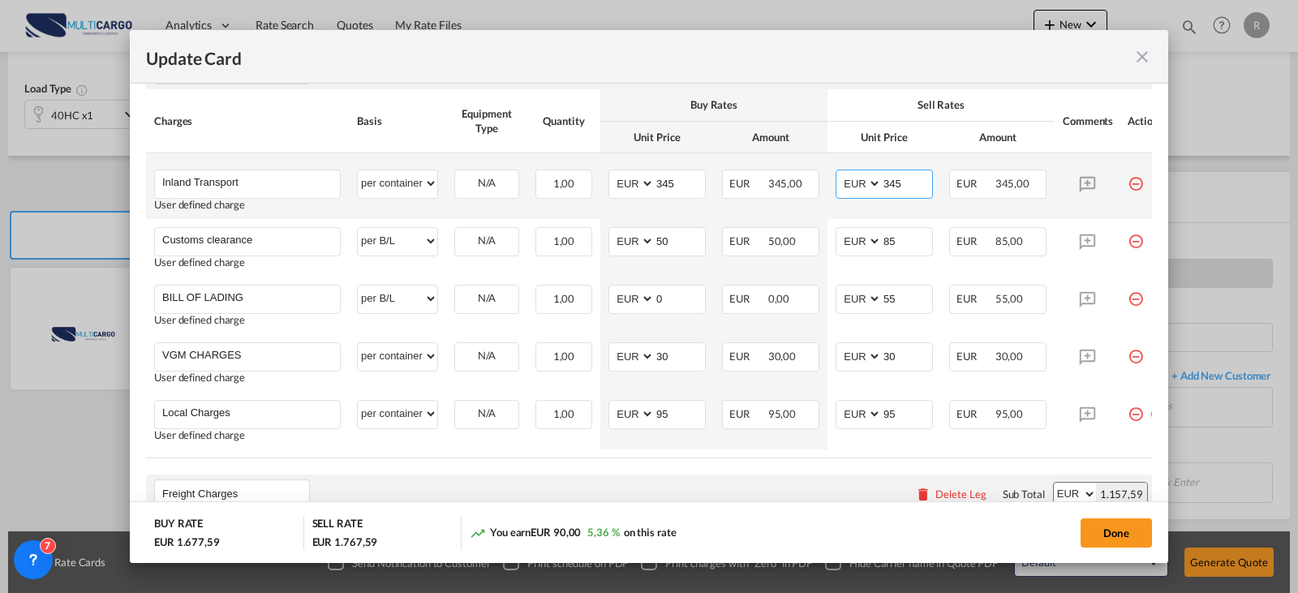
click at [893, 182] on input "345" at bounding box center [907, 182] width 50 height 24
drag, startPoint x: 916, startPoint y: 184, endPoint x: 837, endPoint y: 159, distance: 82.6
click at [833, 193] on td "AED AFN ALL AMD ANG AOA ARS AUD AWG AZN BAM BBD BDT BGN BHD BIF BMD BND [PERSON…" at bounding box center [884, 186] width 114 height 66
type input "275"
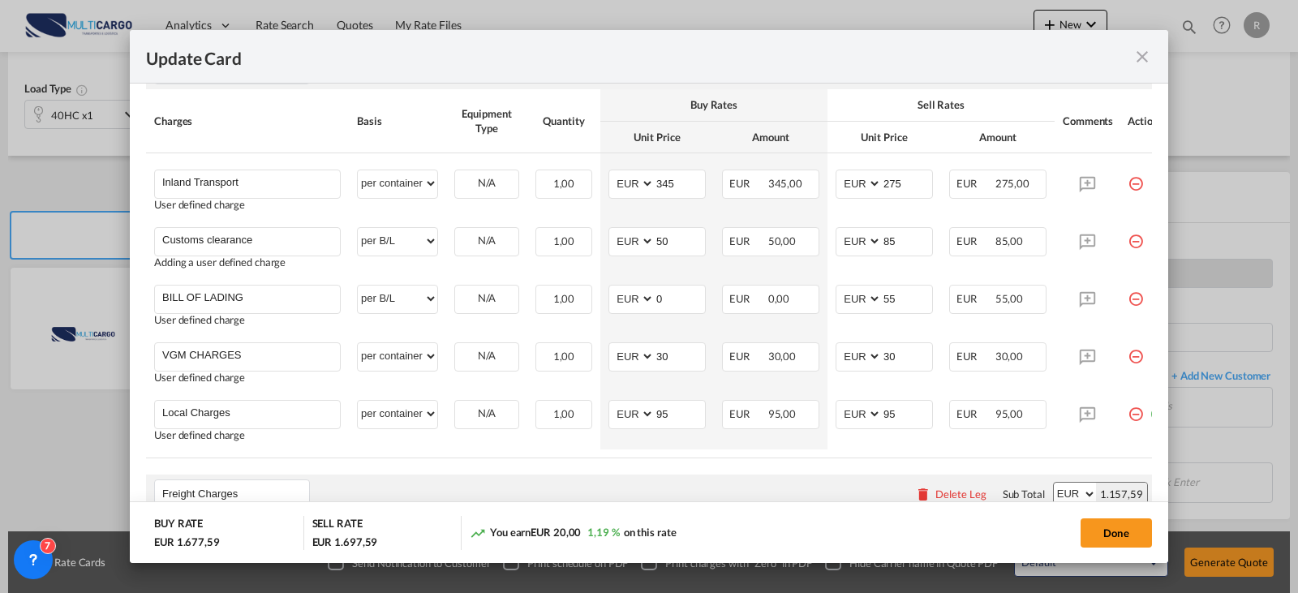
scroll to position [0, 34]
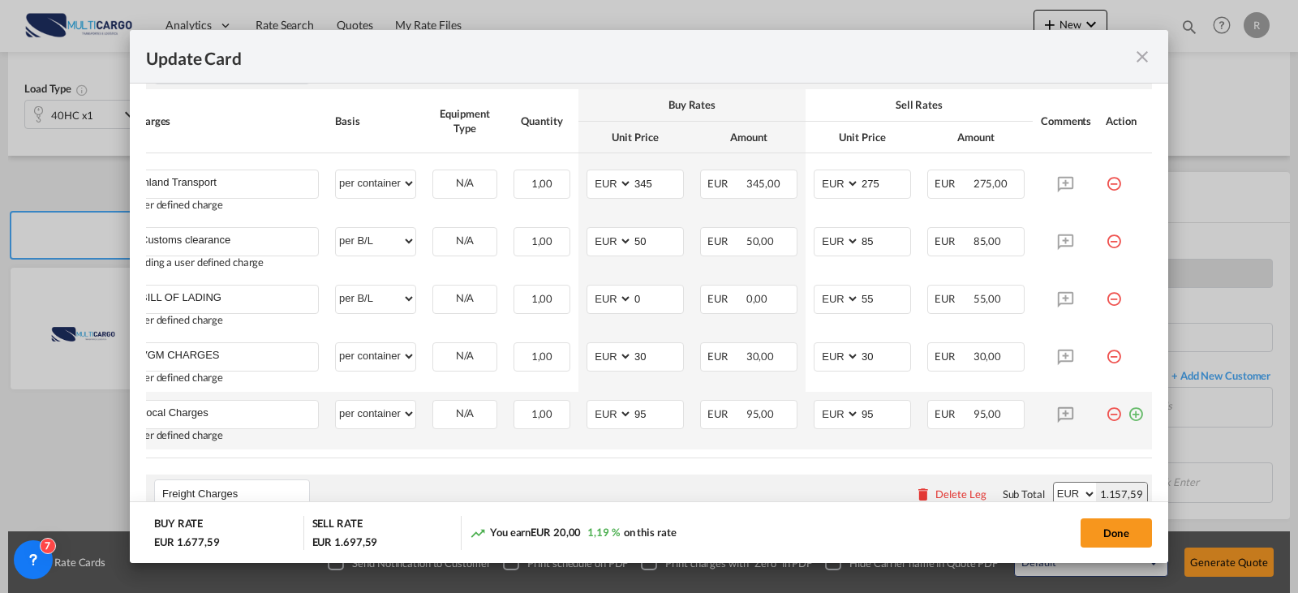
click at [1127, 416] on md-icon "icon-plus-circle-outline green-400-fg" at bounding box center [1135, 408] width 16 height 16
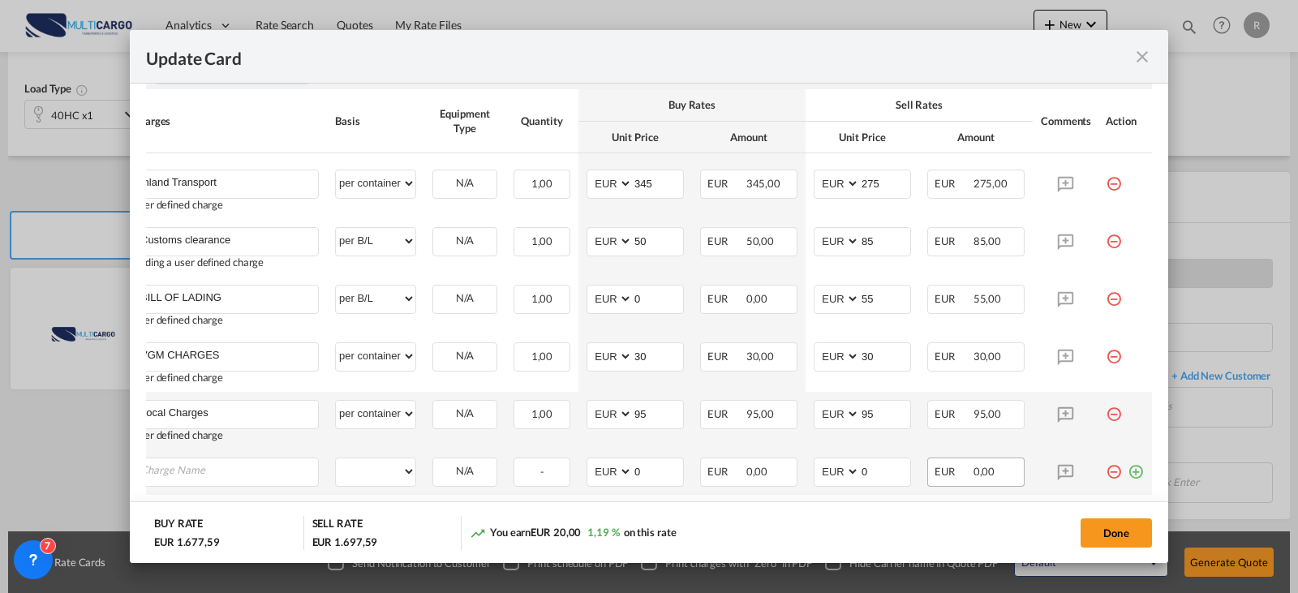
scroll to position [0, 16]
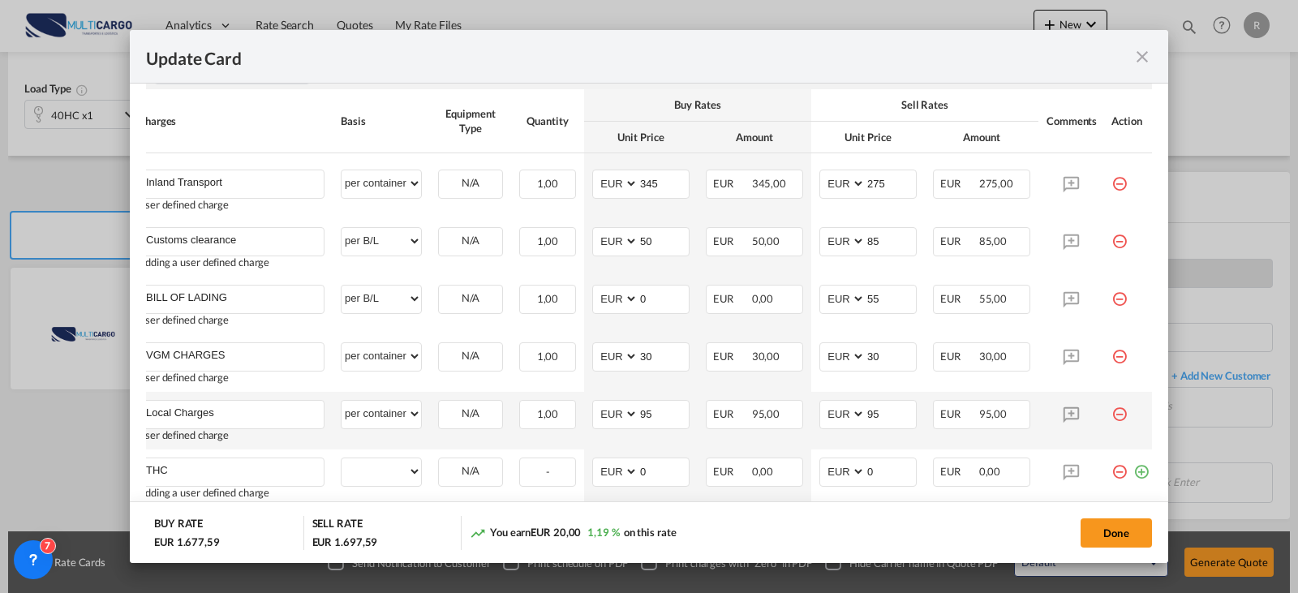
type input "THC"
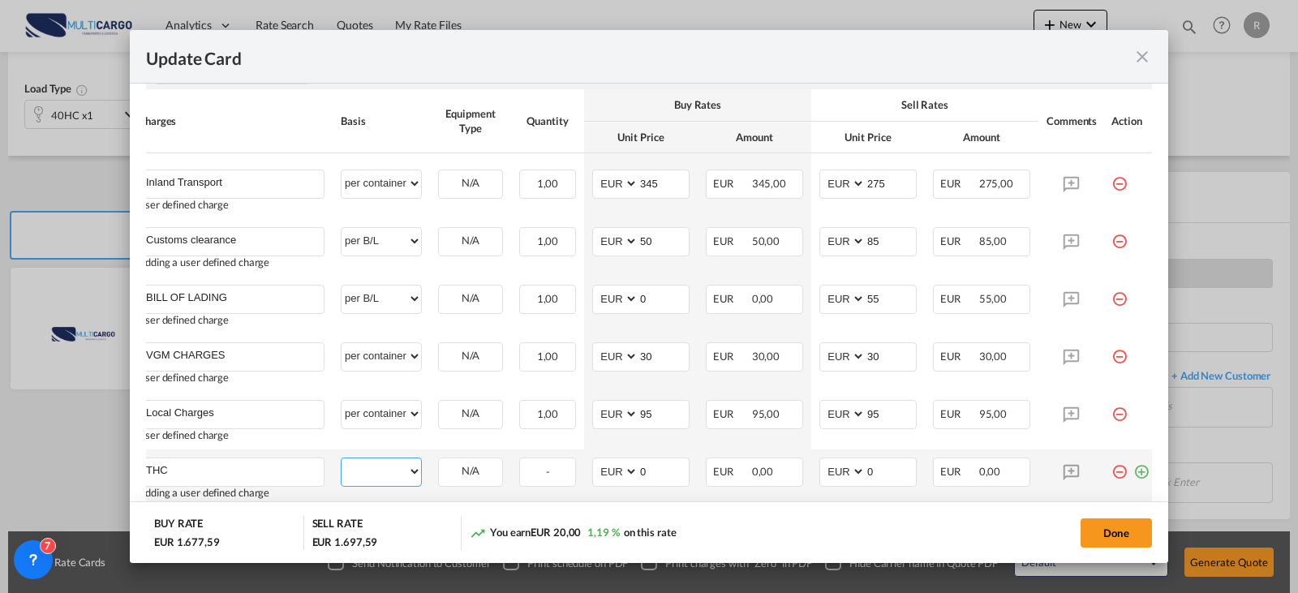
click at [408, 466] on select "per equipment per container per B/L per shipping bill per shipment per pallet p…" at bounding box center [380, 471] width 79 height 26
select select "per container"
click at [341, 458] on select "per equipment per container per B/L per shipping bill per shipment per pallet p…" at bounding box center [380, 471] width 79 height 26
type input "225"
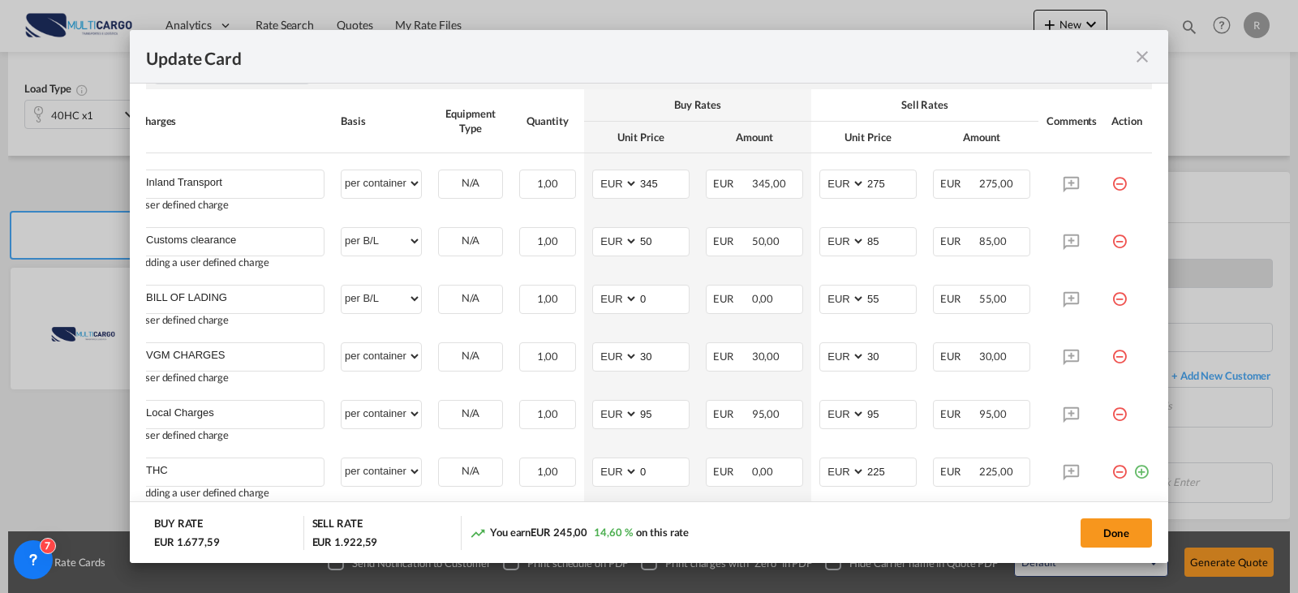
scroll to position [472, 0]
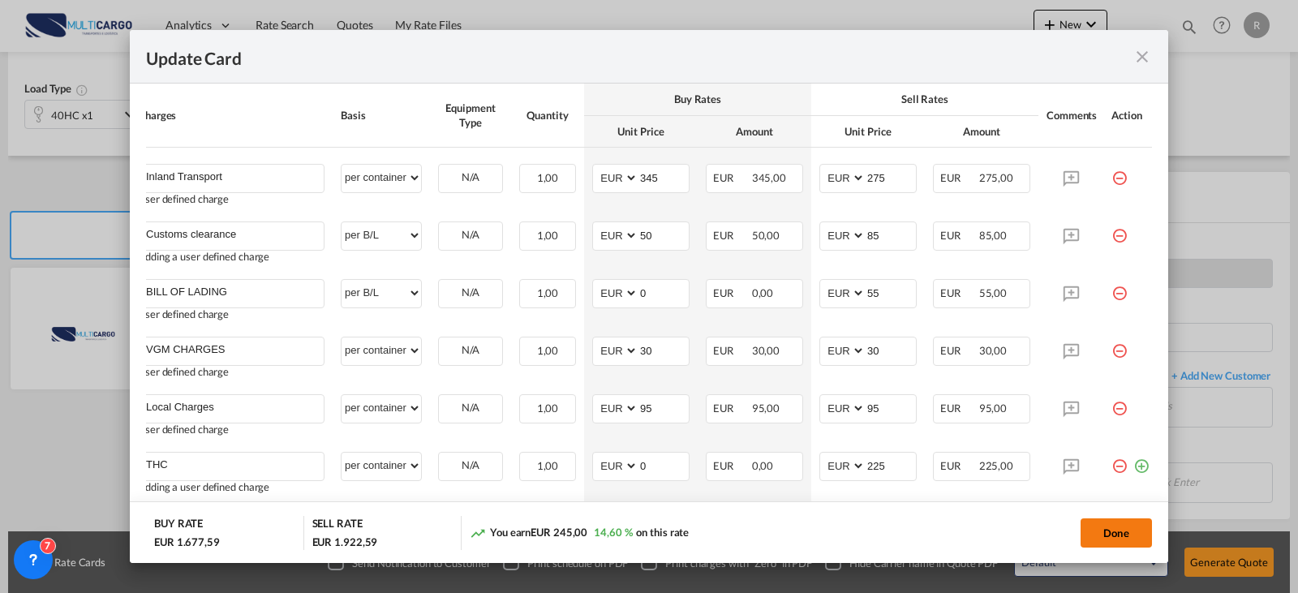
click at [1107, 534] on button "Done" at bounding box center [1115, 532] width 71 height 29
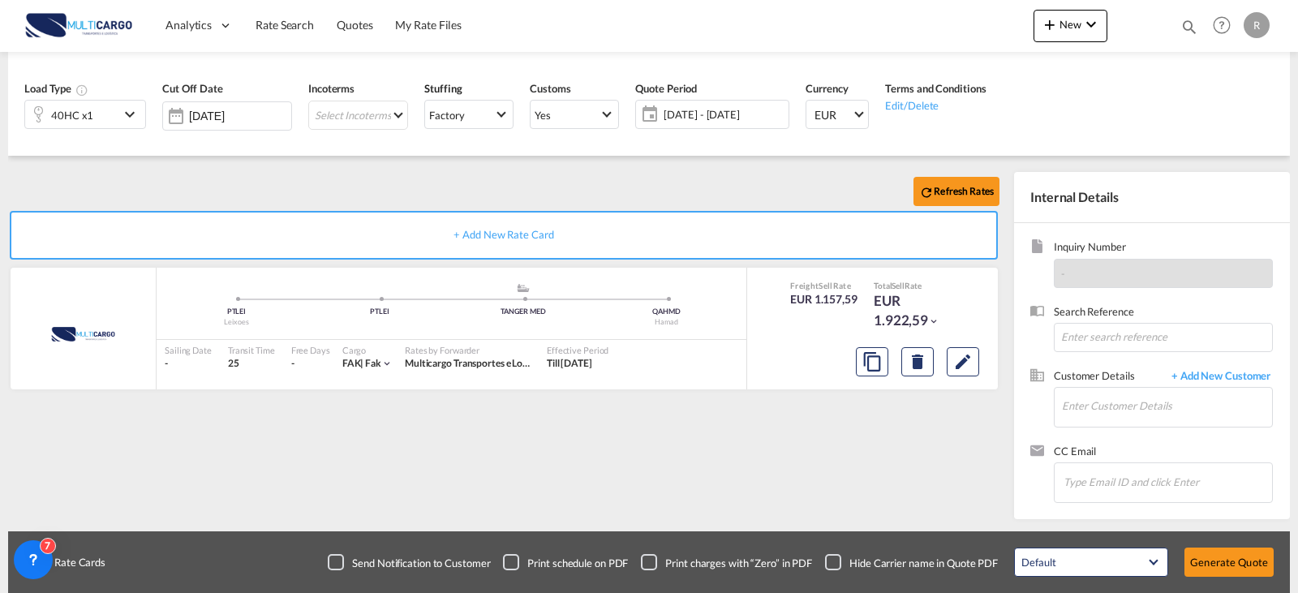
scroll to position [717, 0]
click at [1161, 416] on input "Enter Customer Details" at bounding box center [1167, 406] width 210 height 36
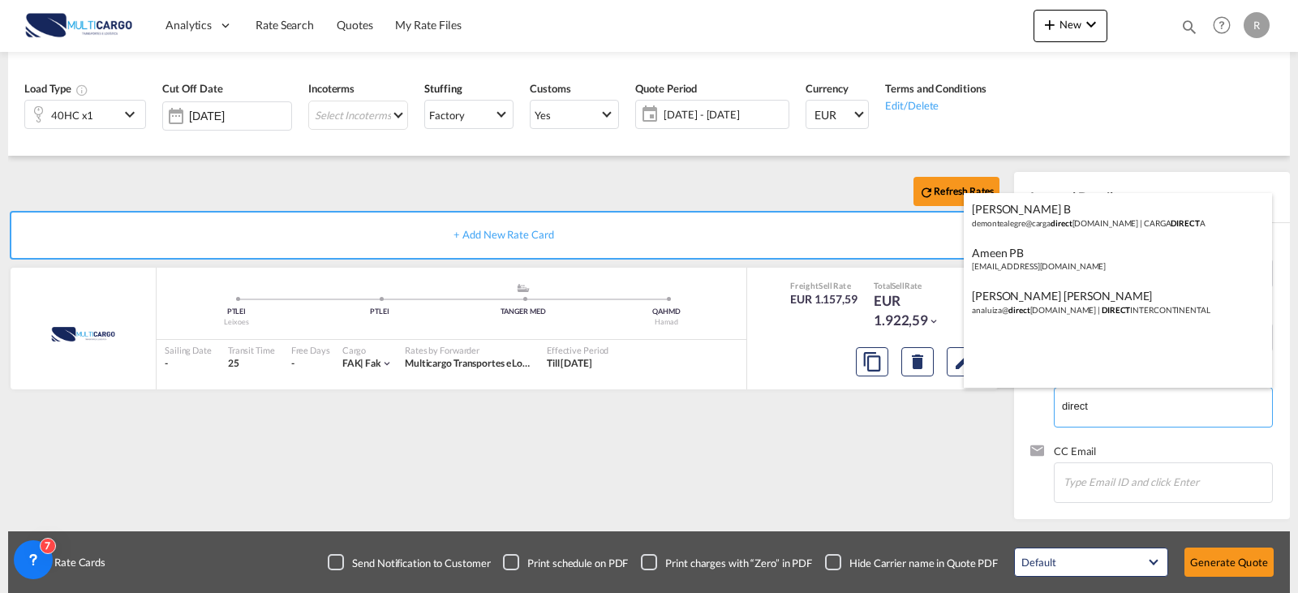
type input "direct"
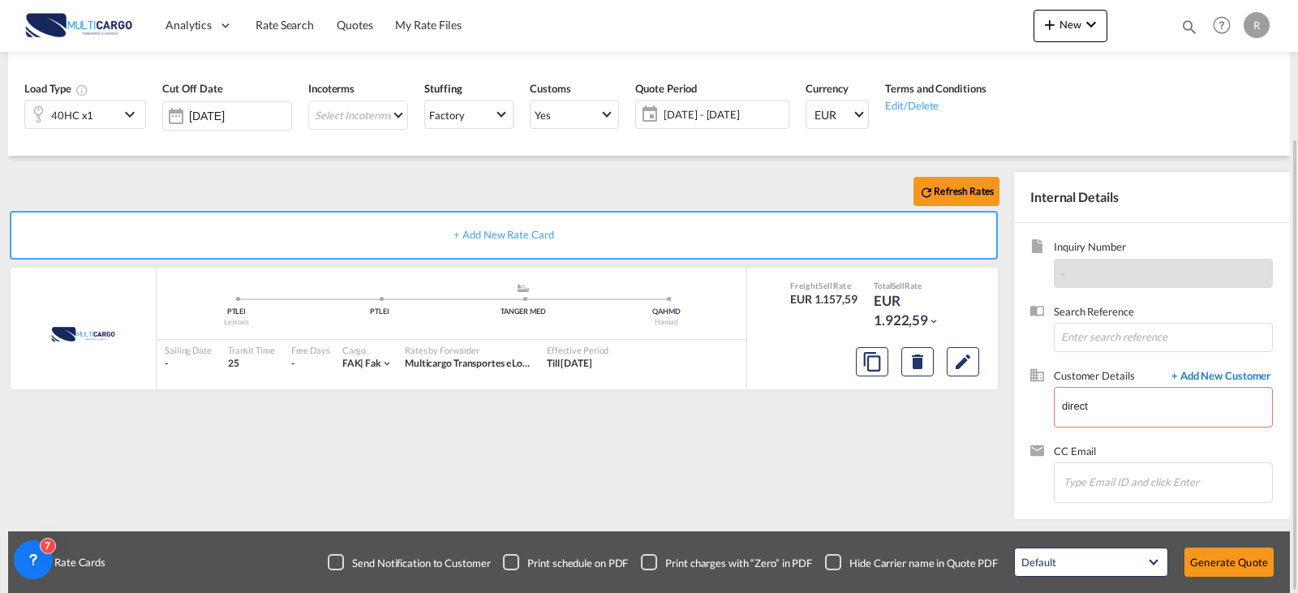
click at [1219, 371] on span "+ Add New Customer" at bounding box center [1217, 377] width 109 height 19
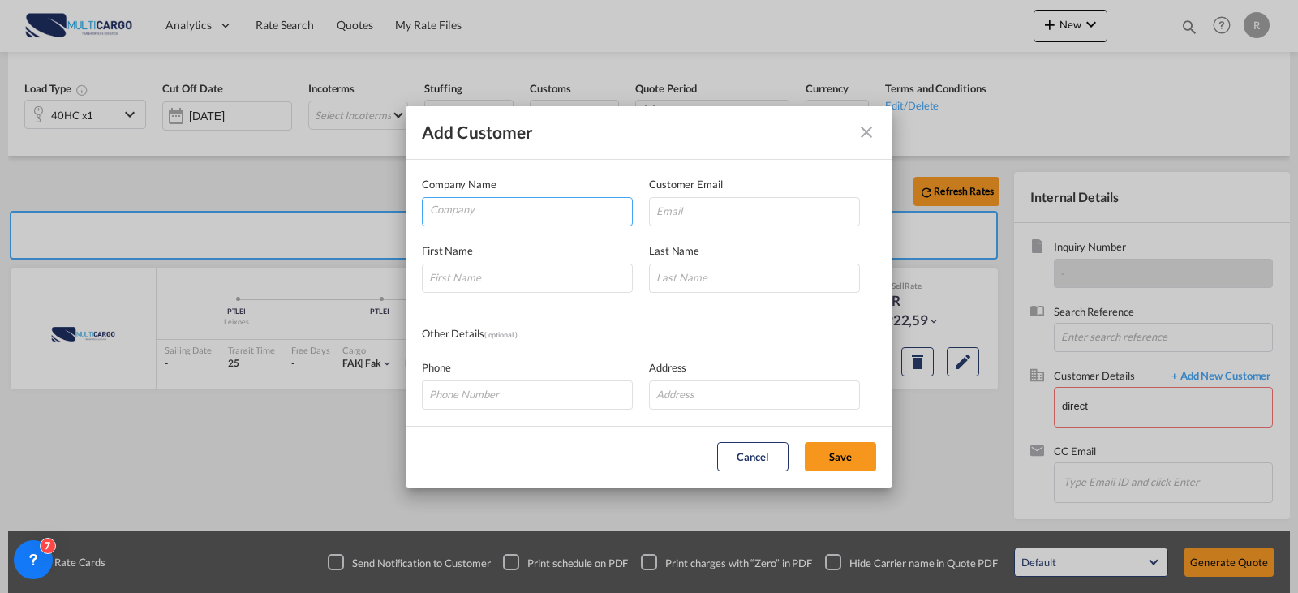
click at [496, 208] on input "Company" at bounding box center [531, 210] width 202 height 24
type input "DIRECT"
click at [714, 207] on input "Add Customer Company ..." at bounding box center [754, 211] width 211 height 29
paste input "[EMAIL_ADDRESS][DOMAIN_NAME]"
type input "[EMAIL_ADDRESS][DOMAIN_NAME]"
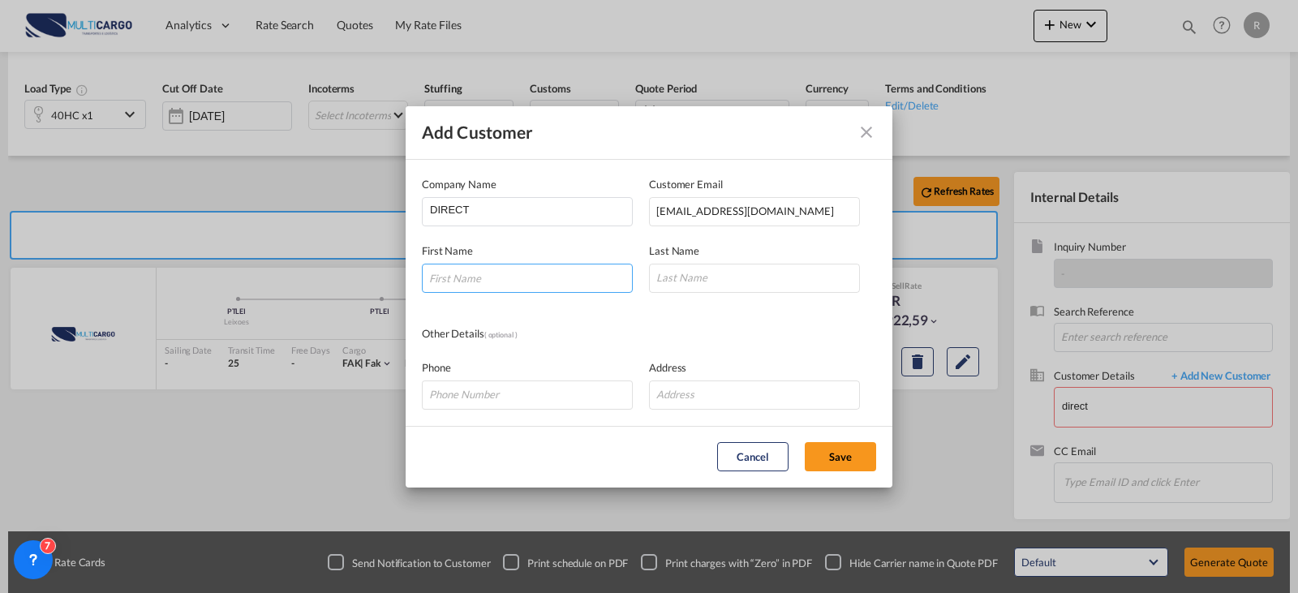
drag, startPoint x: 448, startPoint y: 276, endPoint x: 392, endPoint y: 283, distance: 56.4
click at [448, 276] on input "Add Customer Company ..." at bounding box center [527, 278] width 211 height 29
click at [474, 276] on input "Add Customer Company ..." at bounding box center [527, 278] width 211 height 29
paste input "Sahan"
type input "Sahan"
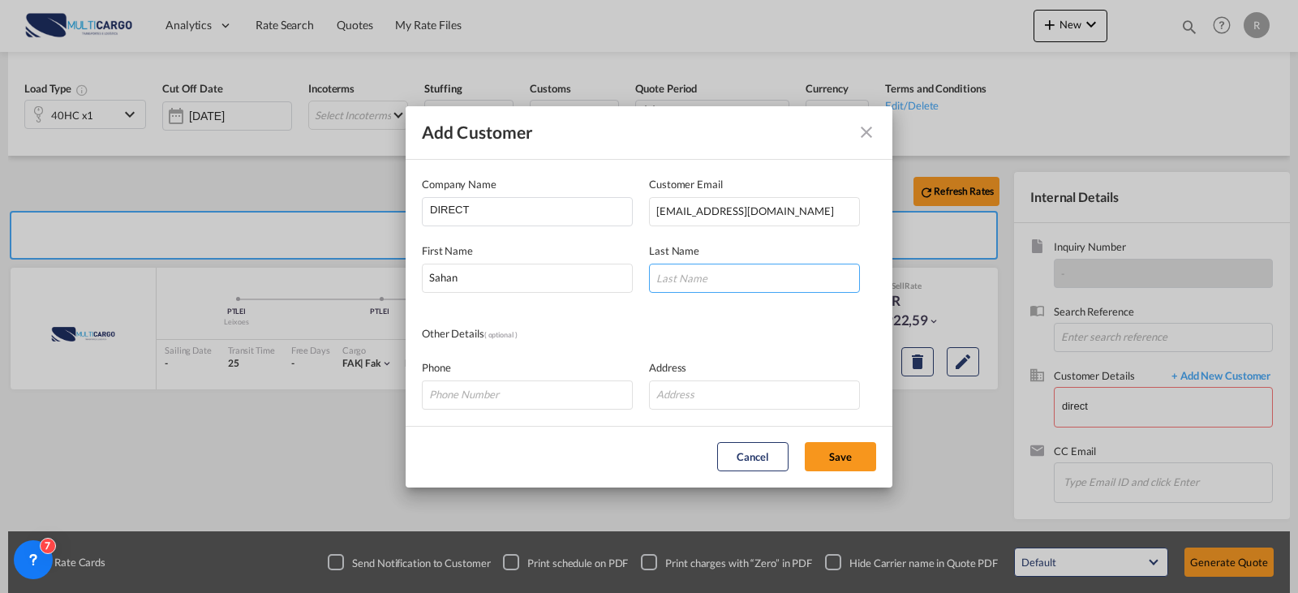
click at [732, 290] on input "Add Customer Company ..." at bounding box center [754, 278] width 211 height 29
paste input "Diluksha"
type input "Diluksha"
click at [847, 469] on button "Save" at bounding box center [840, 456] width 71 height 29
type input "DIRECT, [PERSON_NAME], [EMAIL_ADDRESS][DOMAIN_NAME]"
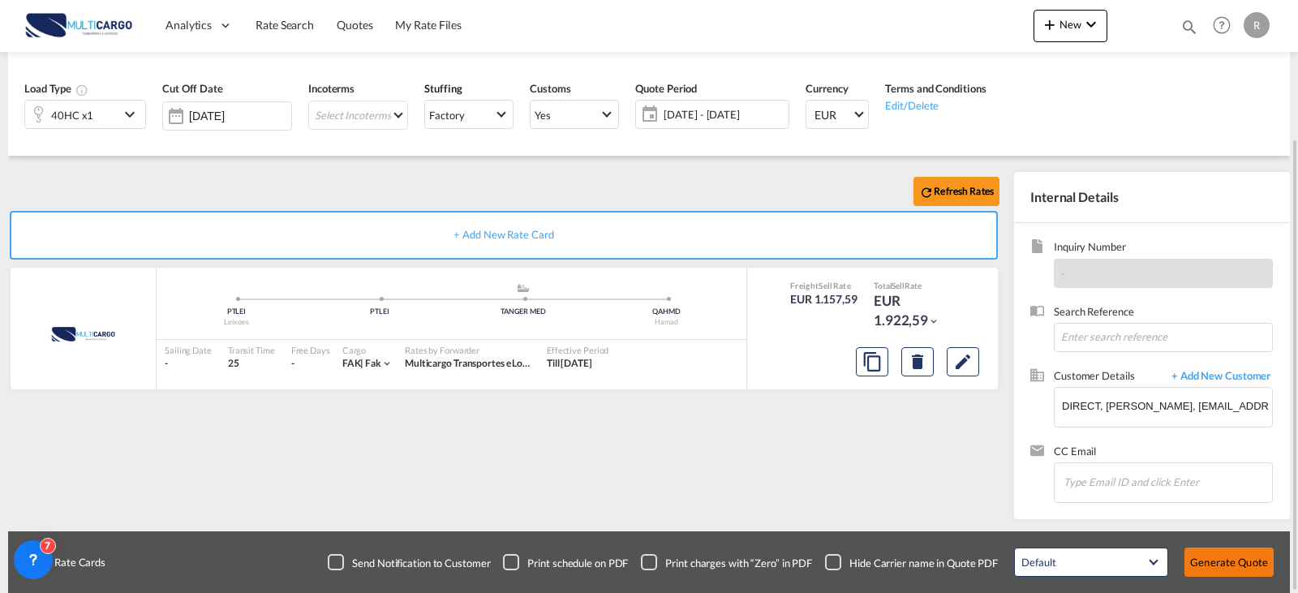
click at [1229, 555] on button "Generate Quote" at bounding box center [1228, 561] width 89 height 29
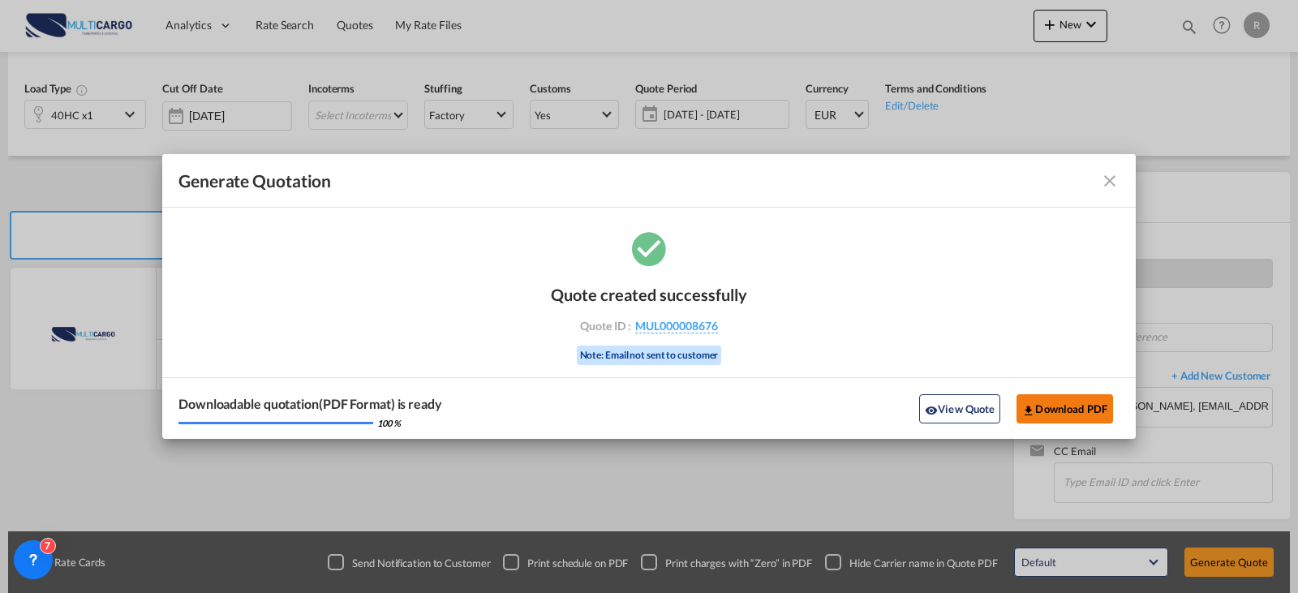
click at [1065, 414] on button "Download PDF" at bounding box center [1064, 408] width 97 height 29
click at [1037, 401] on button "Download PDF" at bounding box center [1064, 408] width 97 height 29
click at [1109, 195] on md-toolbar "Generate Quotation" at bounding box center [648, 181] width 973 height 54
click at [1109, 187] on md-icon "icon-close fg-AAA8AD cursor m-0" at bounding box center [1109, 180] width 19 height 19
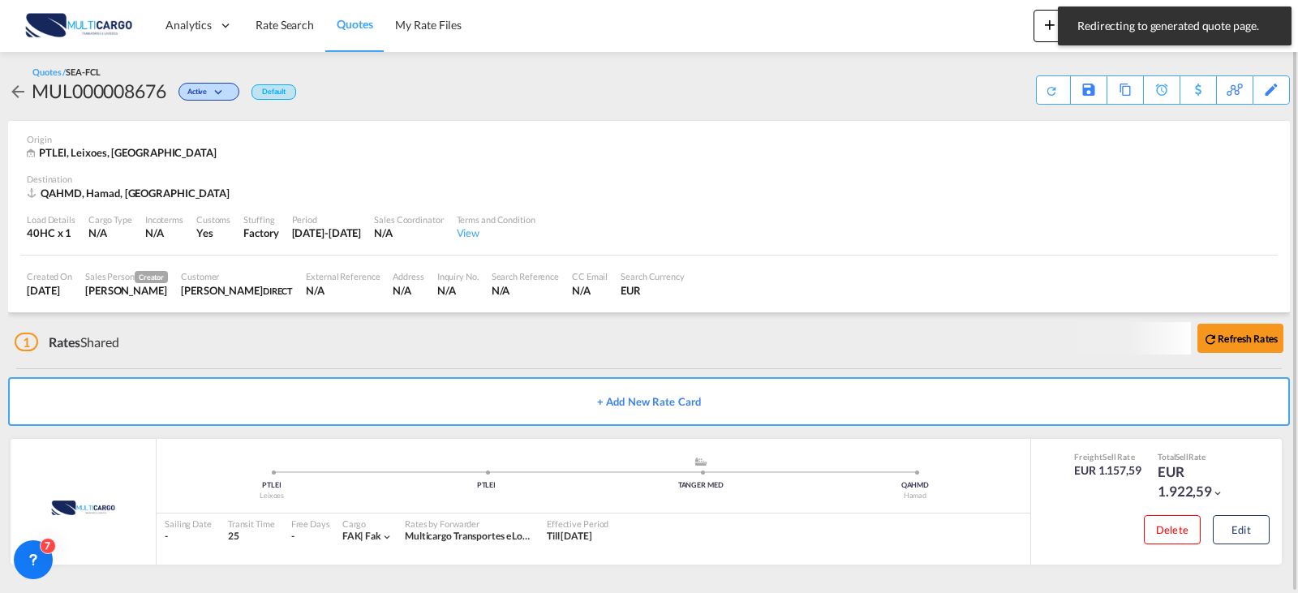
scroll to position [2, 0]
click at [267, 28] on span "Rate Search" at bounding box center [284, 25] width 58 height 14
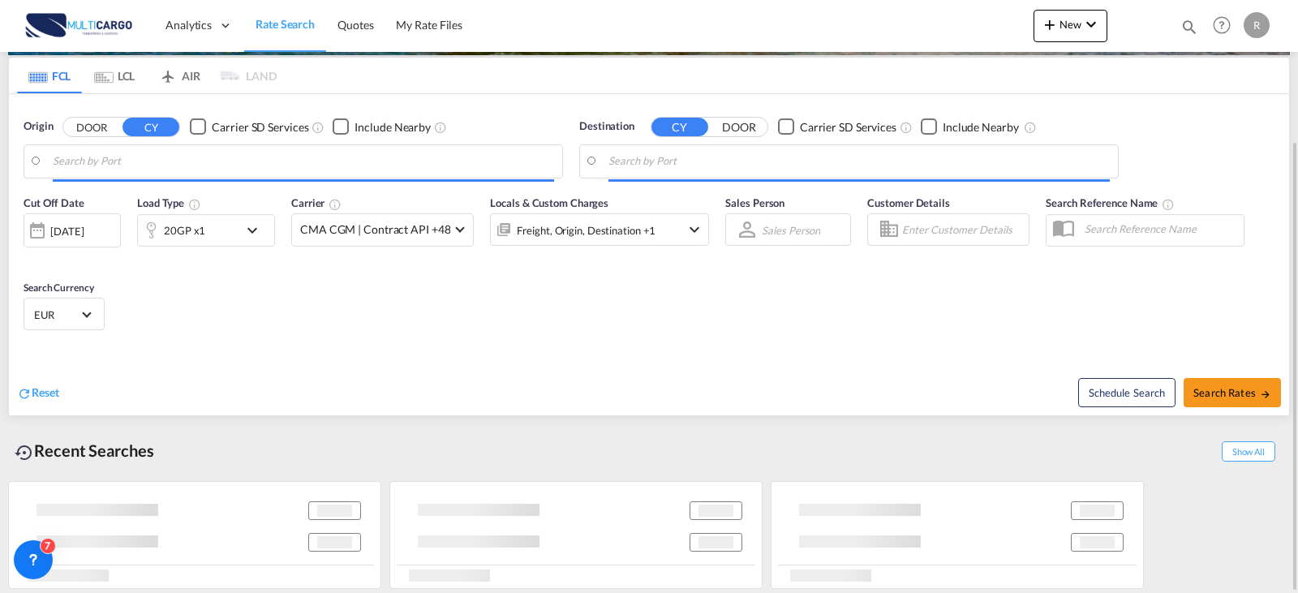
type input "Leixoes, PTLEI"
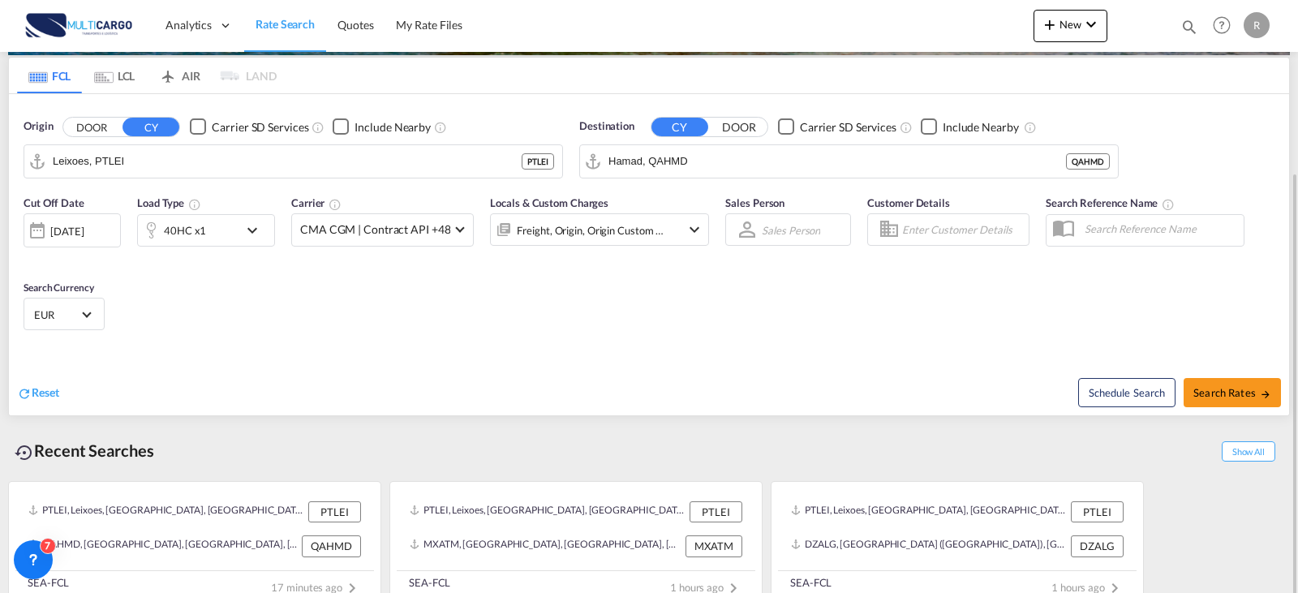
scroll to position [205, 0]
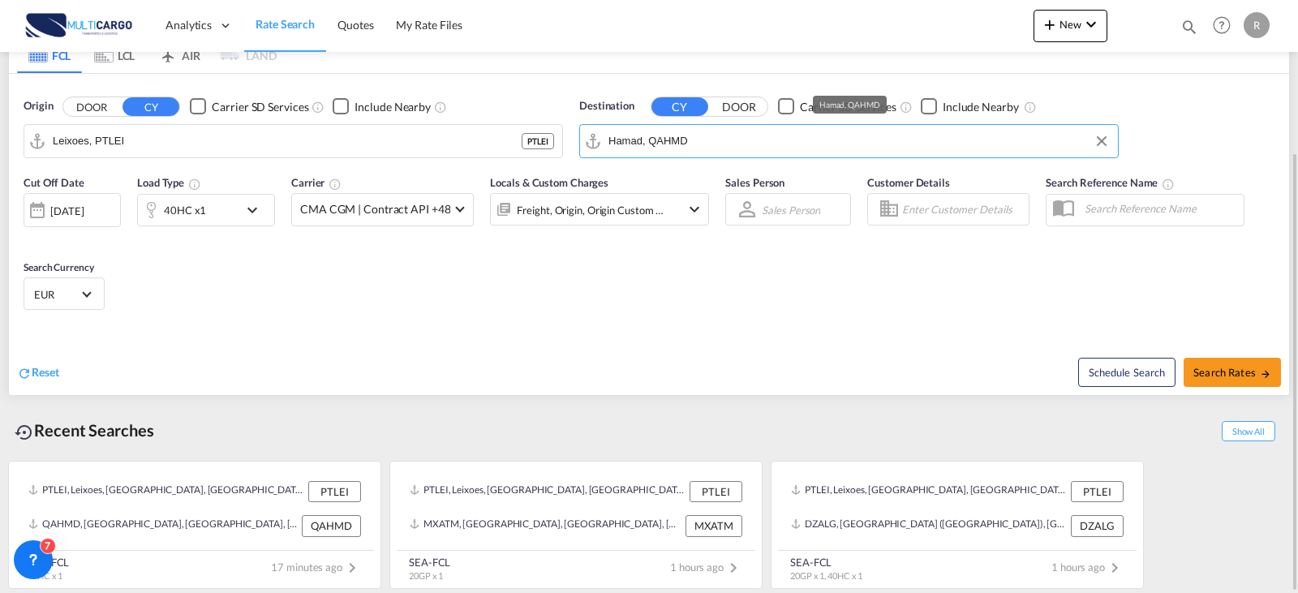
click at [714, 151] on input "Hamad, QAHMD" at bounding box center [858, 141] width 501 height 24
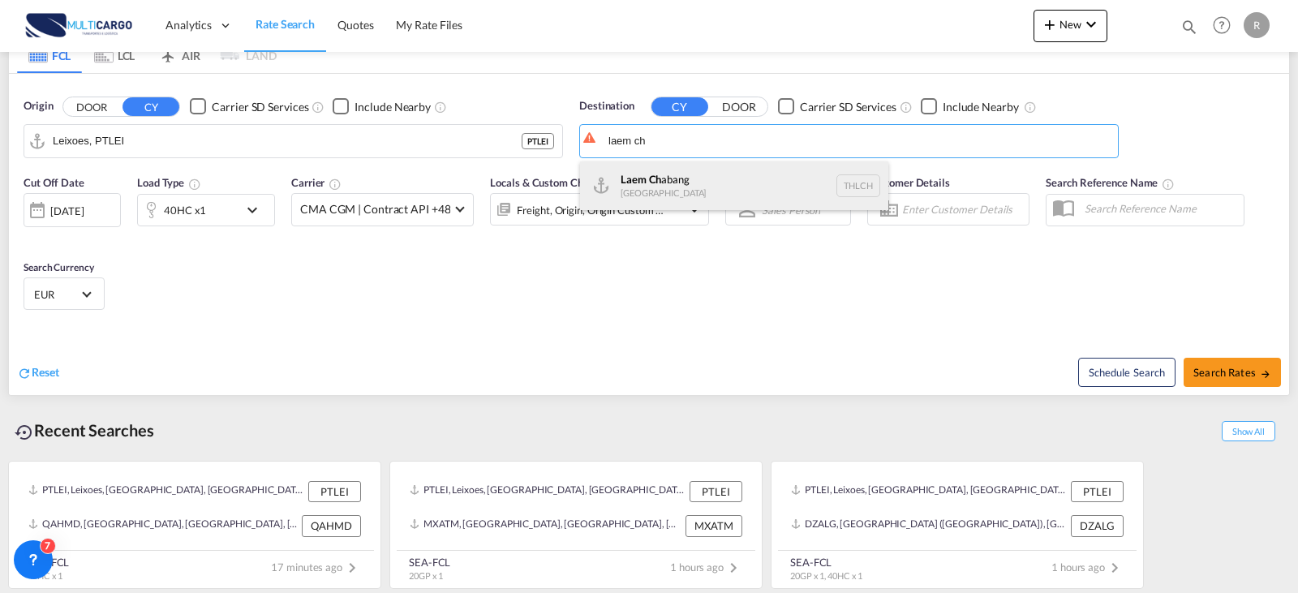
click at [685, 168] on div "Laem Ch abang [GEOGRAPHIC_DATA] THLCH" at bounding box center [734, 185] width 308 height 49
type input "Laem Chabang, THLCH"
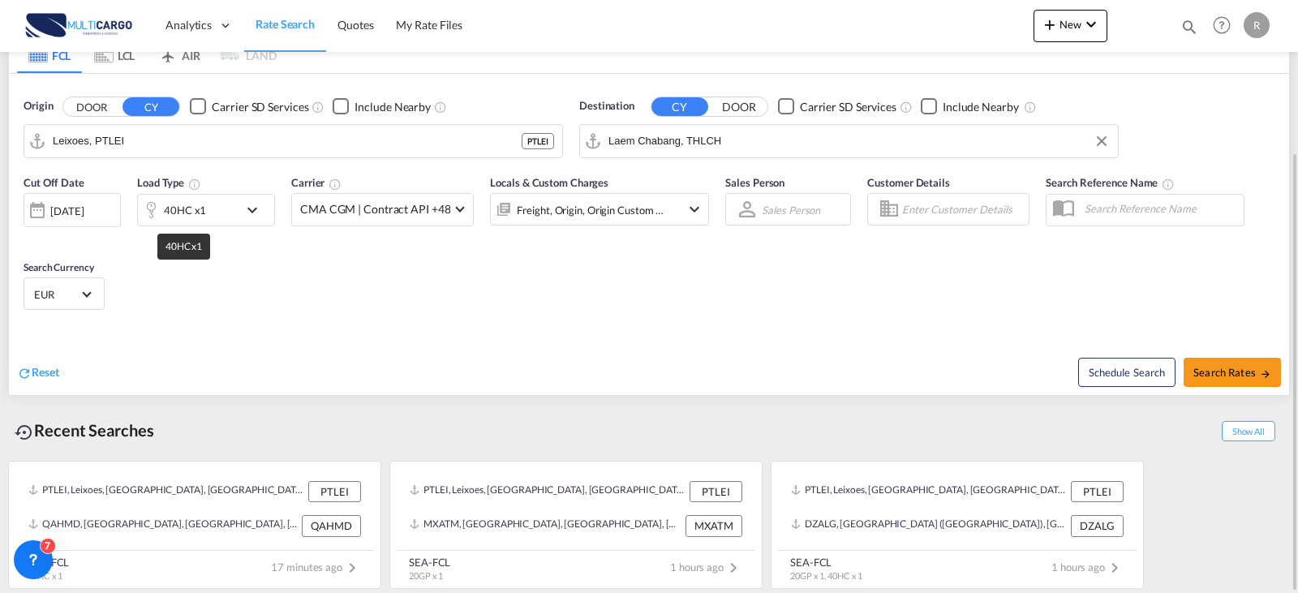
click at [190, 204] on div "40HC x1" at bounding box center [185, 210] width 42 height 23
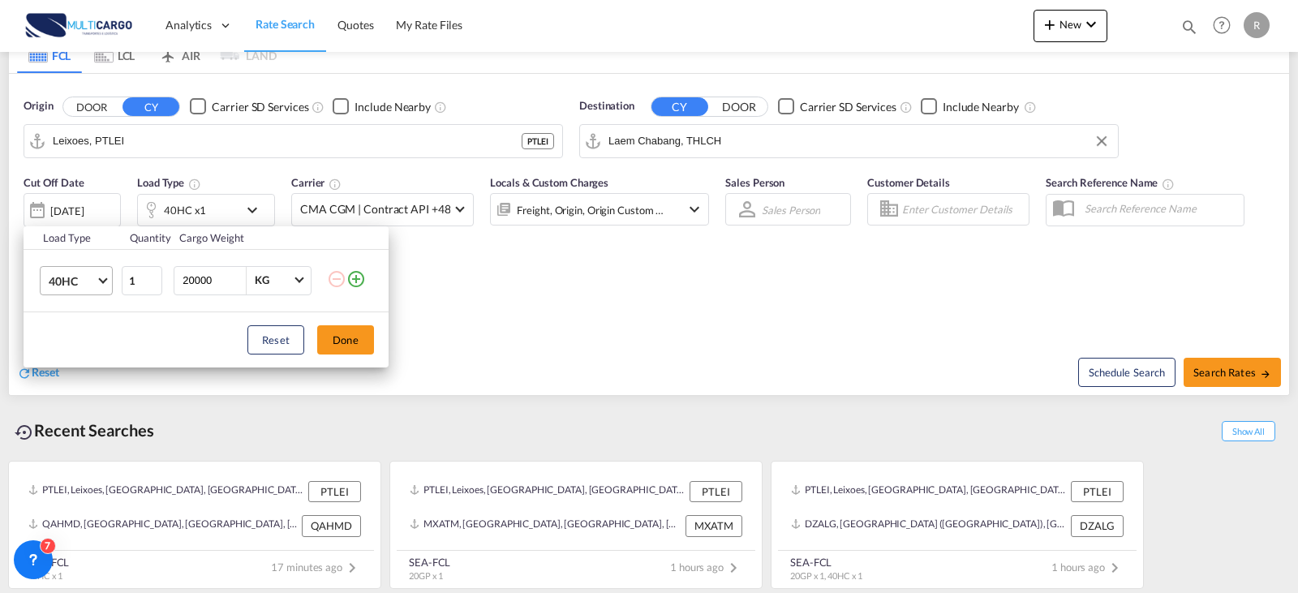
click at [106, 274] on md-select-value "40HC" at bounding box center [79, 281] width 65 height 28
click at [95, 208] on md-option "20GP" at bounding box center [91, 202] width 110 height 39
click at [325, 342] on button "Done" at bounding box center [345, 339] width 57 height 29
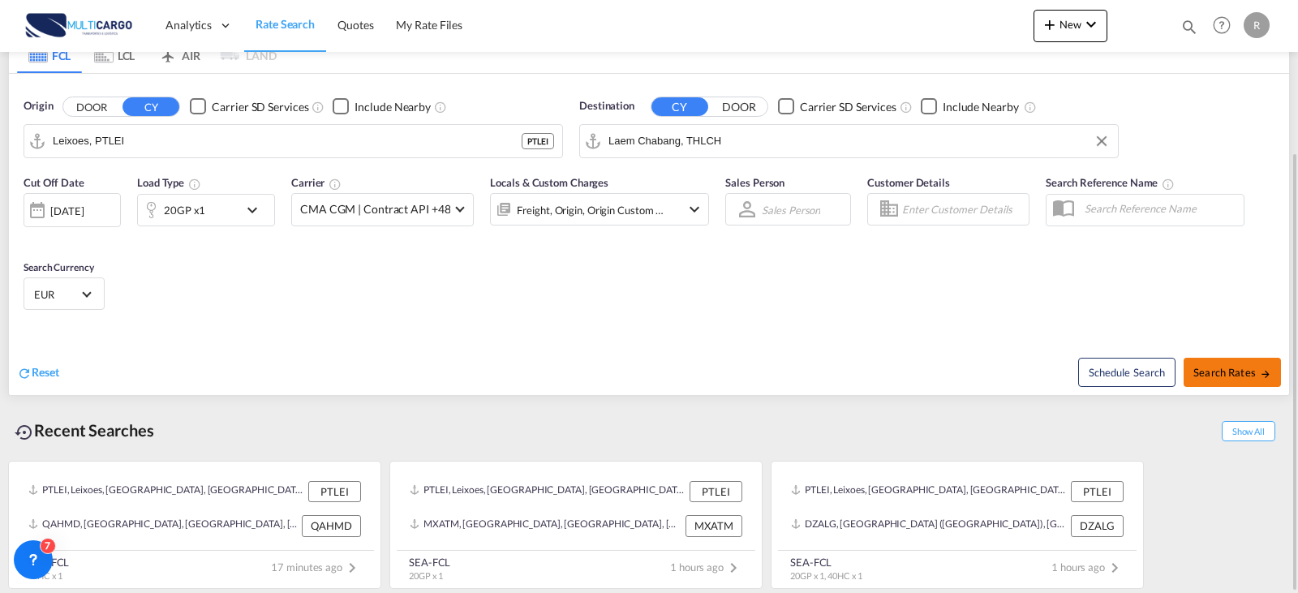
click at [1249, 383] on button "Search Rates" at bounding box center [1231, 372] width 97 height 29
type input "PTLEI to THLCH / [DATE]"
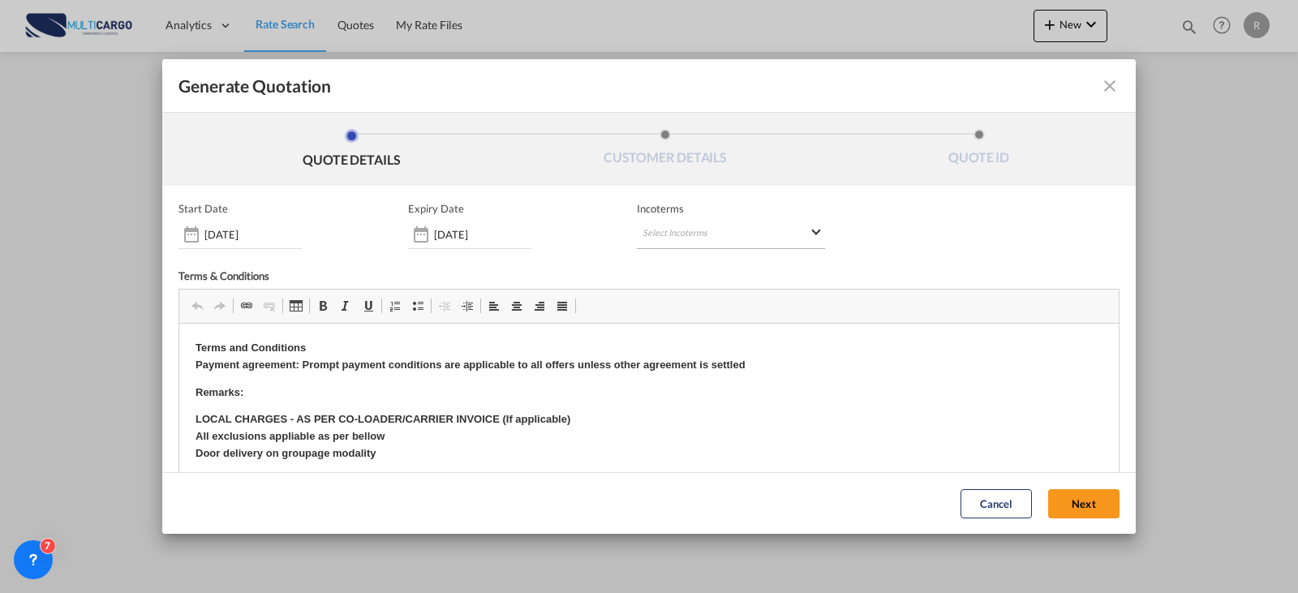
click at [727, 237] on md-select "Select Incoterms FAS - import Free Alongside Ship CPT - import Carrier Paid to …" at bounding box center [731, 234] width 188 height 29
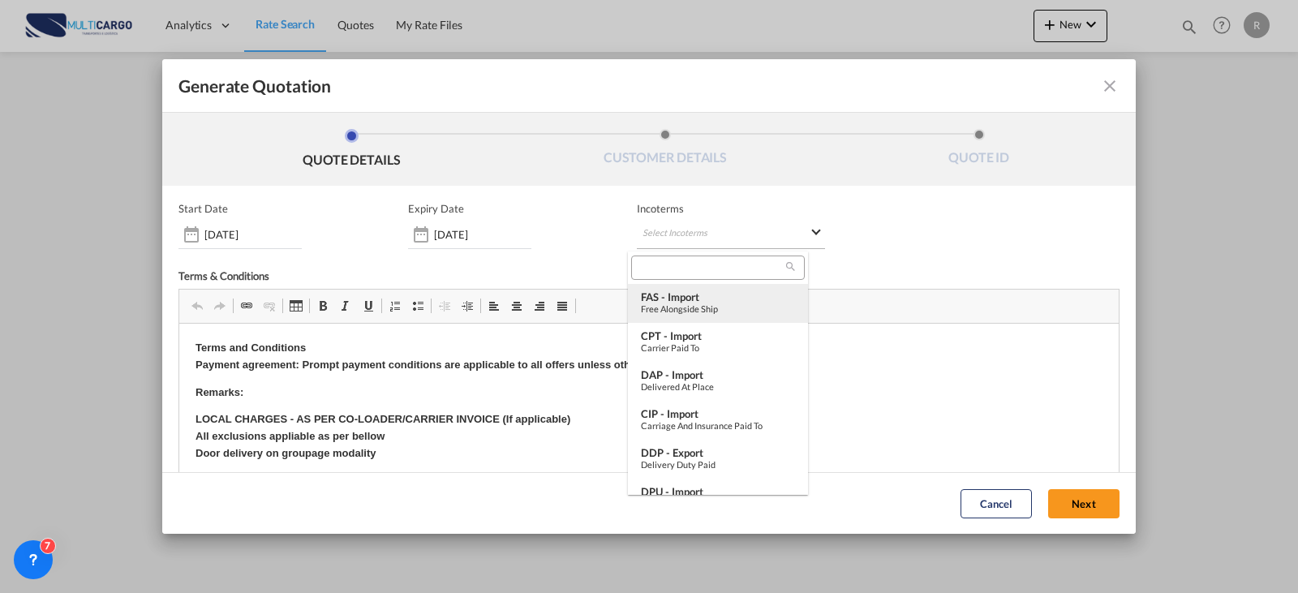
type md-option "[object Object]"
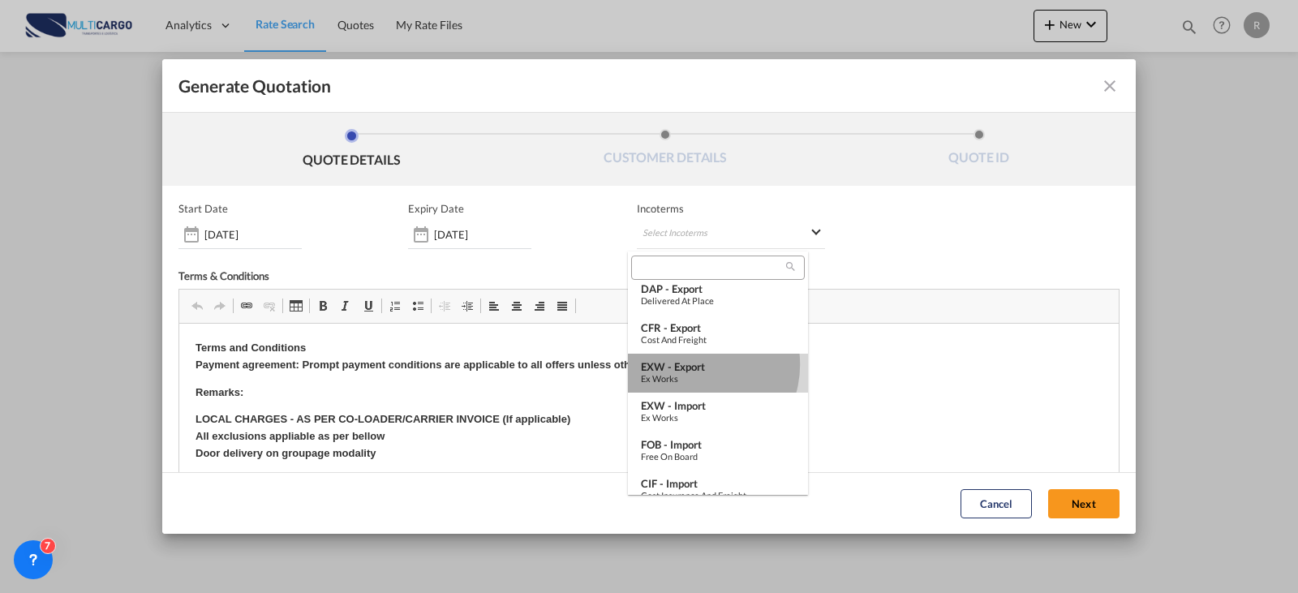
click at [693, 364] on div "EXW - export" at bounding box center [718, 366] width 154 height 13
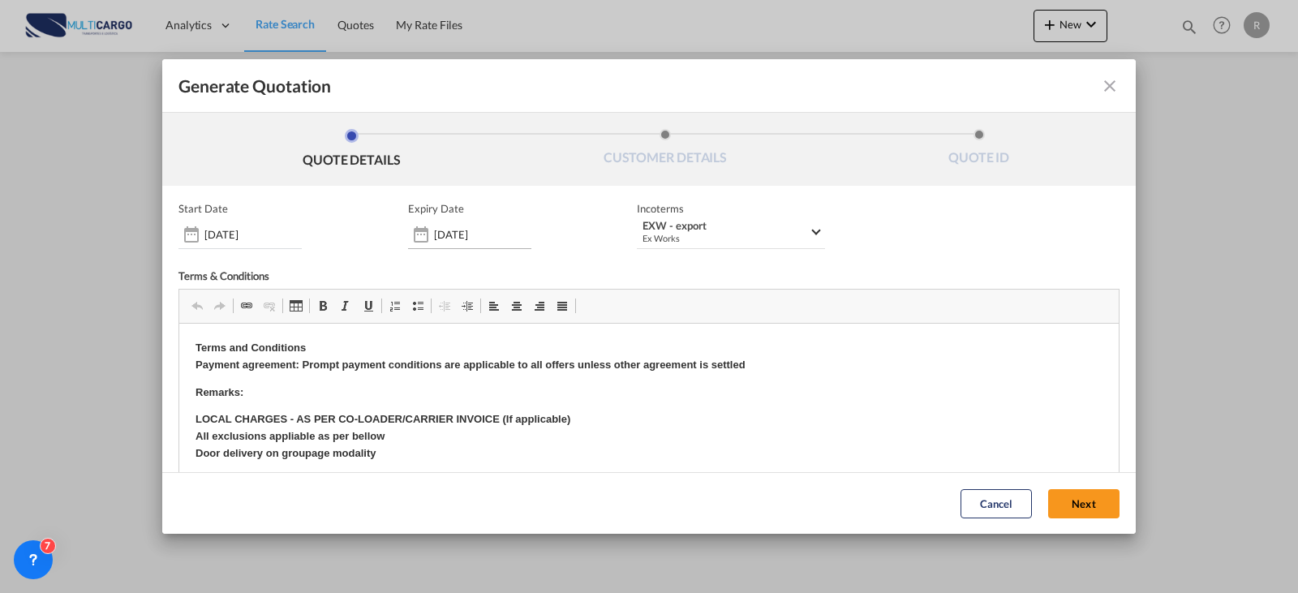
click at [506, 232] on input "[DATE]" at bounding box center [482, 234] width 97 height 13
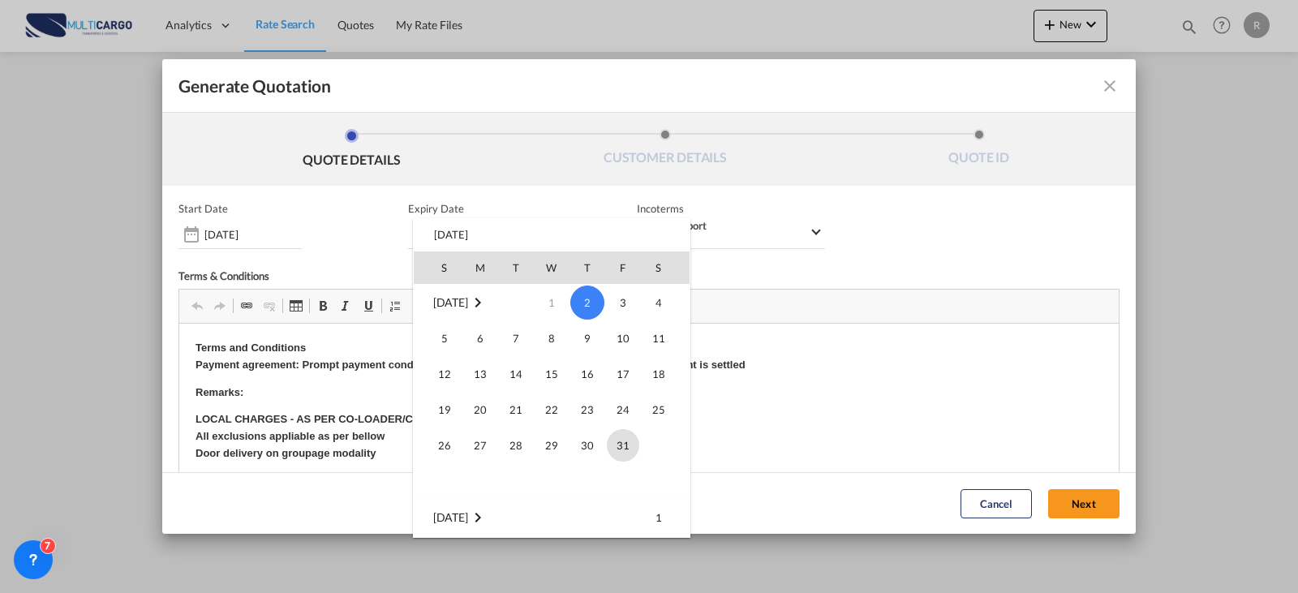
click at [626, 443] on span "31" at bounding box center [623, 445] width 32 height 32
type input "[DATE]"
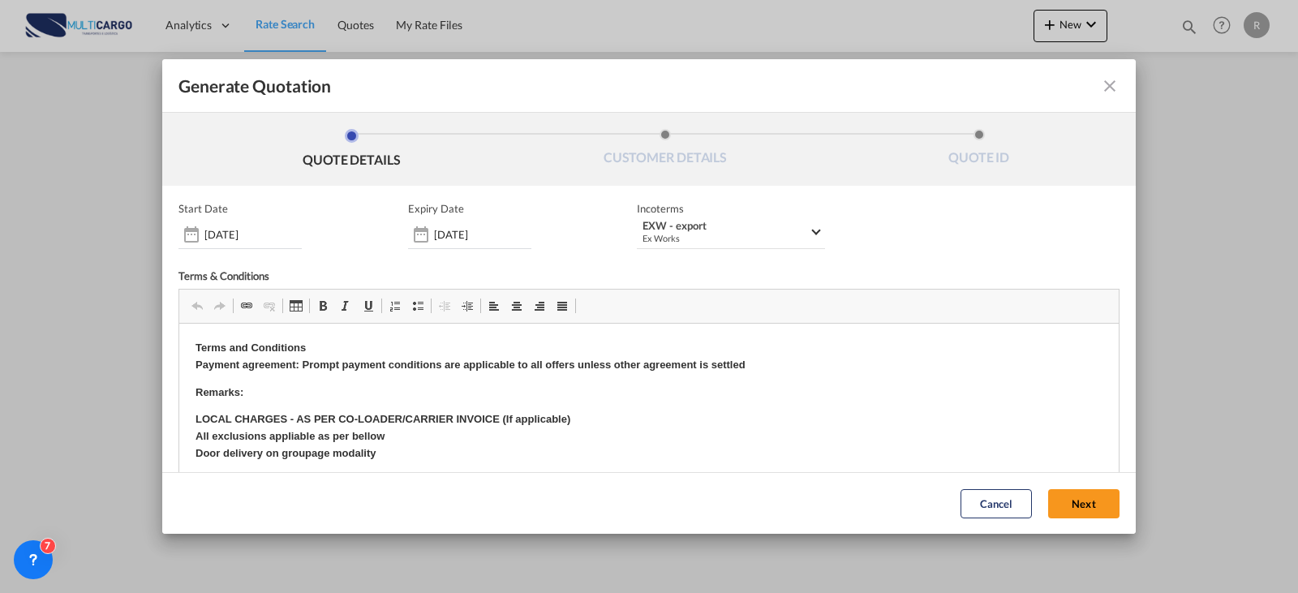
click at [1048, 509] on button "Next" at bounding box center [1083, 503] width 71 height 29
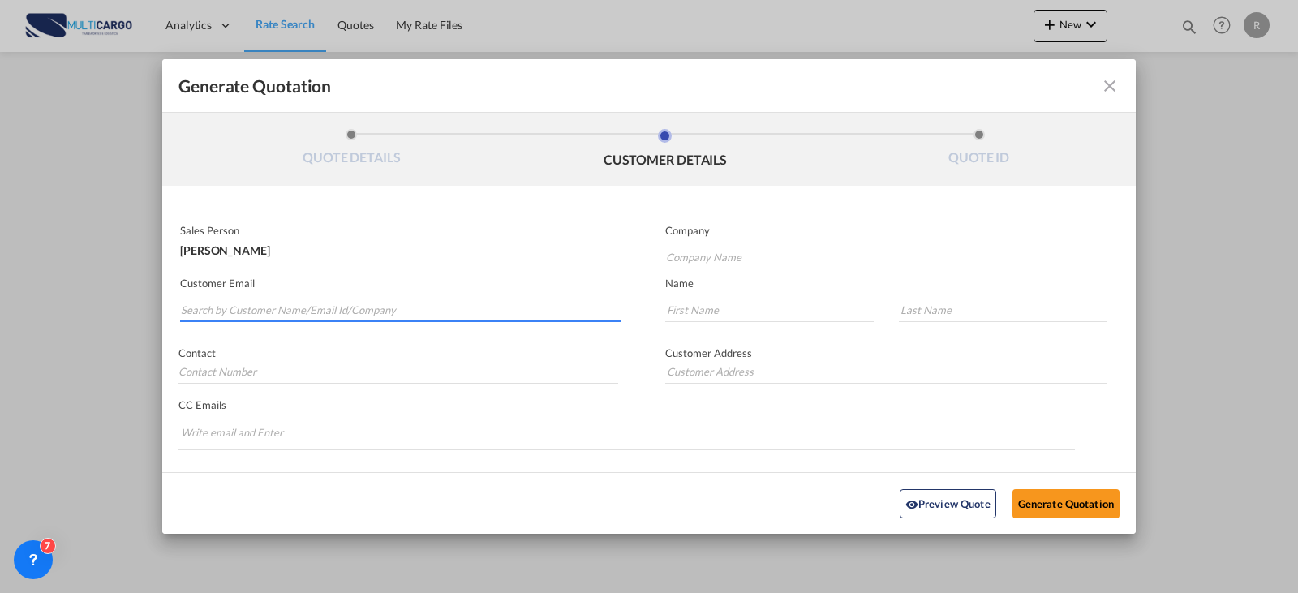
click at [424, 310] on input "Search by Customer Name/Email Id/Company" at bounding box center [401, 310] width 440 height 24
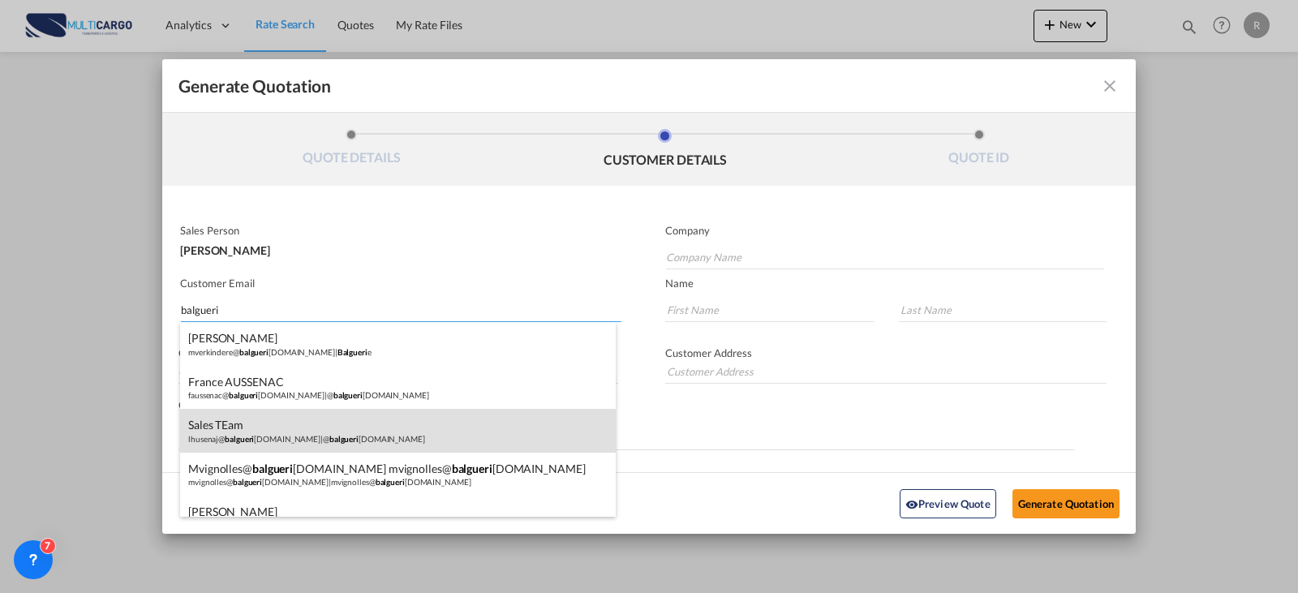
type input "balgueri"
click at [422, 414] on div "Sales TEam lhusenaj@ balgueri [DOMAIN_NAME] | @ balgueri [DOMAIN_NAME]" at bounding box center [398, 431] width 436 height 44
type input "@[DOMAIN_NAME]"
type input "[EMAIL_ADDRESS][DOMAIN_NAME]"
type input "Sales"
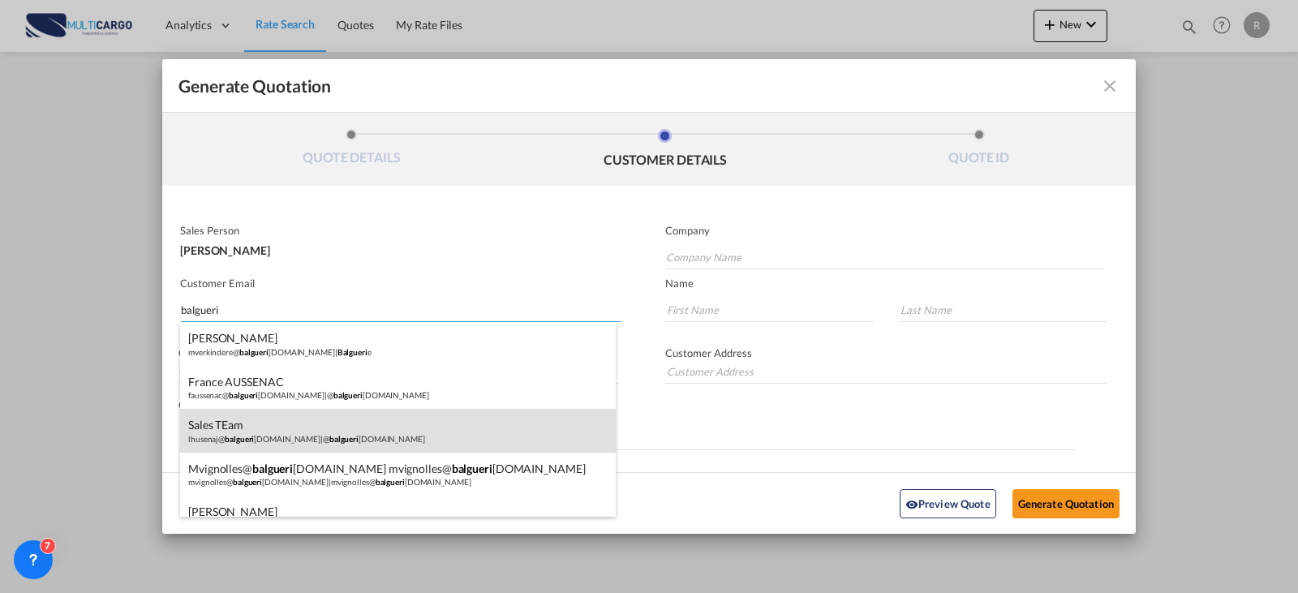
type input "TEam"
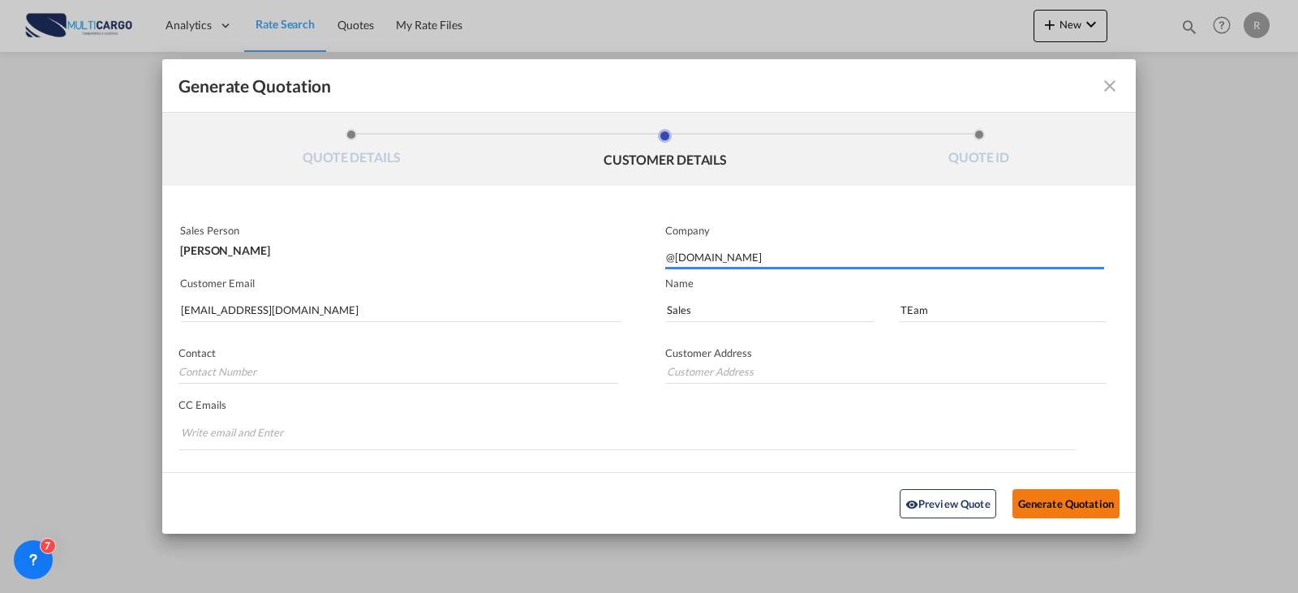
click at [1046, 496] on button "Generate Quotation" at bounding box center [1065, 502] width 107 height 29
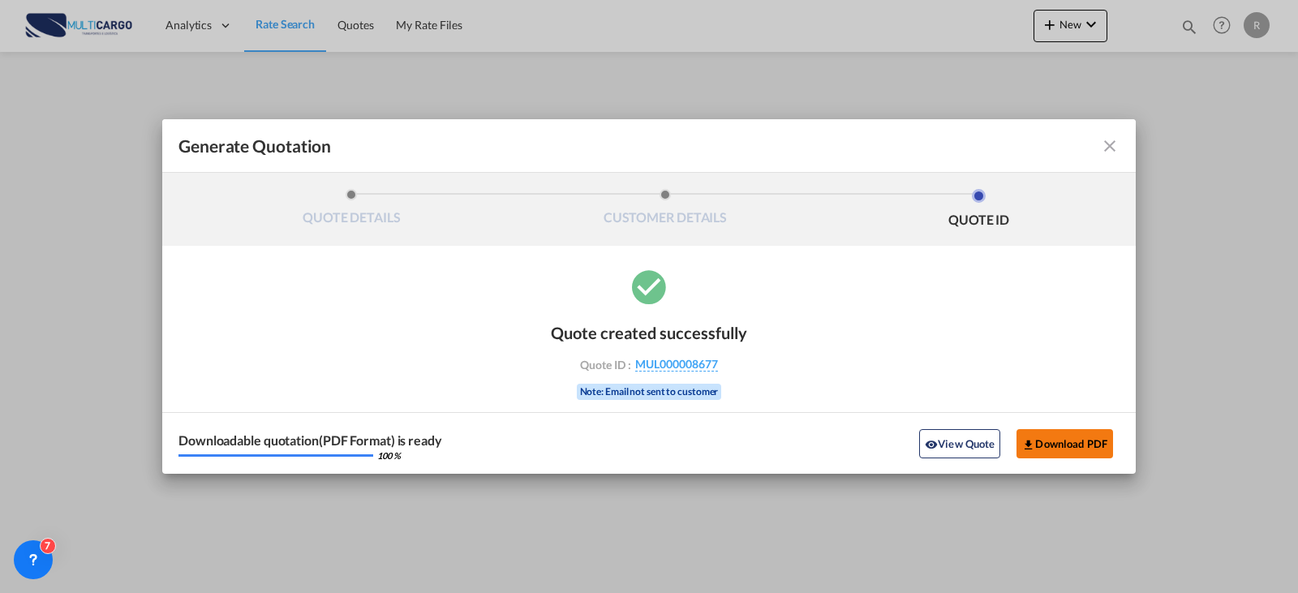
click at [1030, 447] on md-icon "icon-download" at bounding box center [1028, 444] width 13 height 13
